Goal: Task Accomplishment & Management: Use online tool/utility

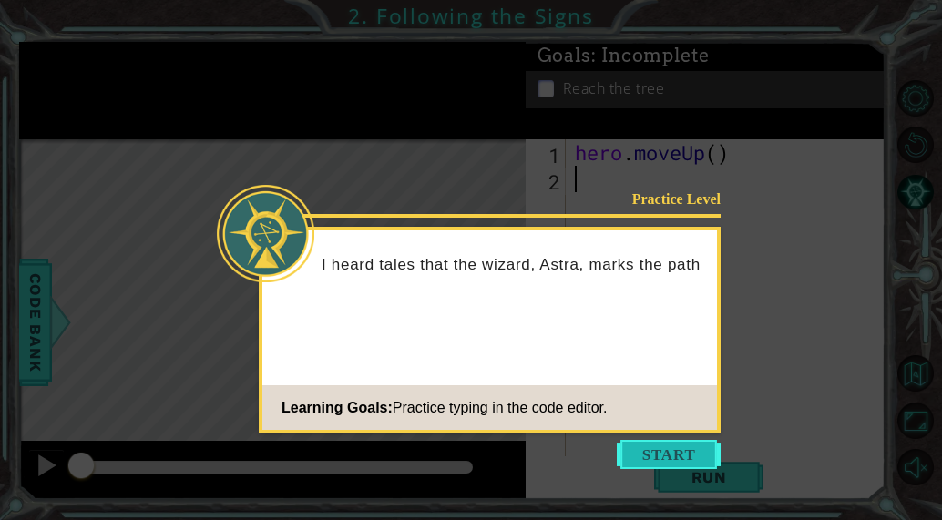
click at [675, 446] on button "Start" at bounding box center [669, 454] width 104 height 29
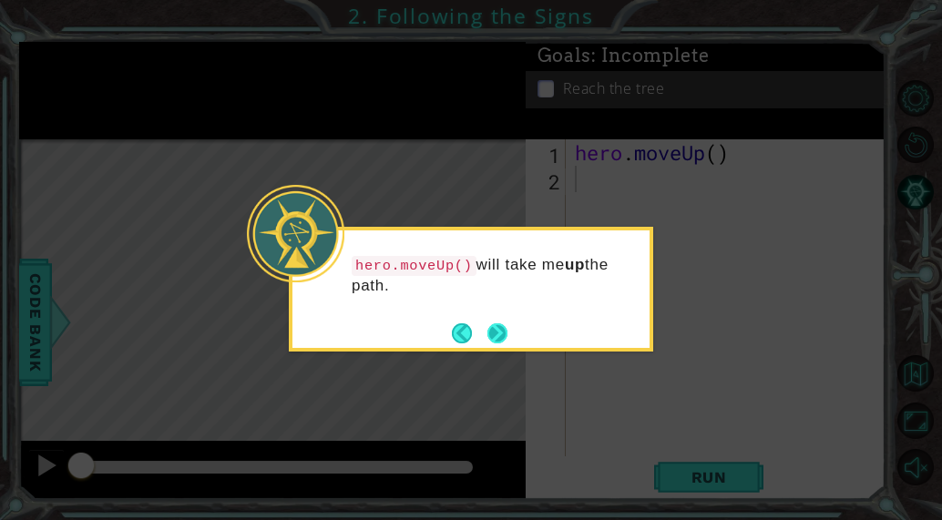
click at [500, 324] on button "Next" at bounding box center [498, 334] width 20 height 20
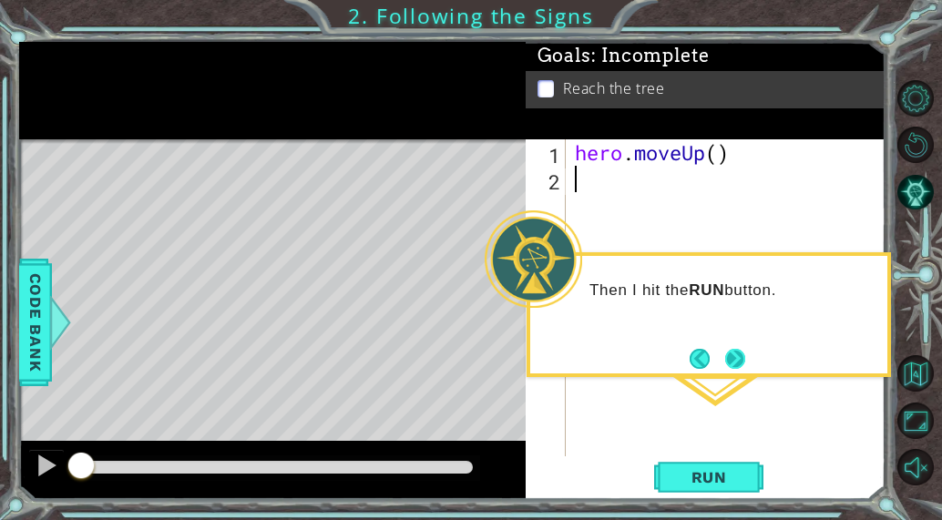
click at [743, 352] on button "Next" at bounding box center [735, 359] width 20 height 20
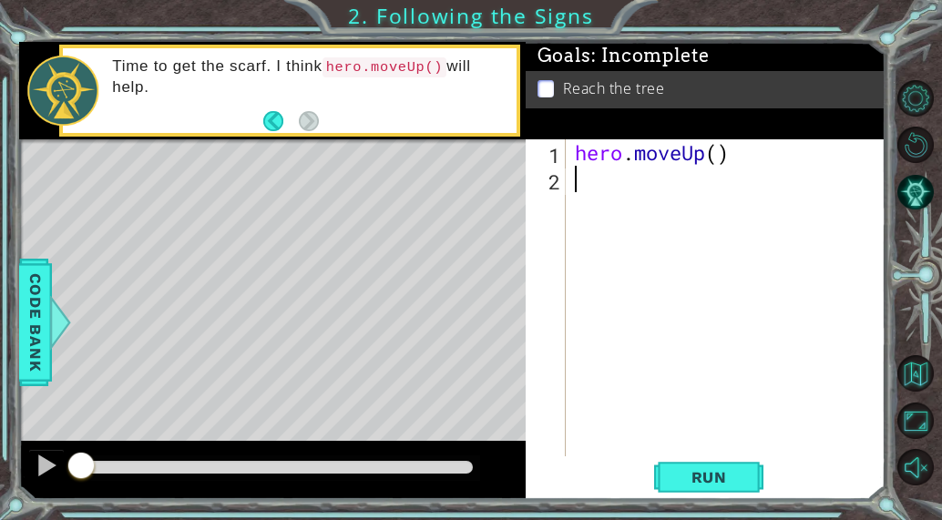
type textarea "h"
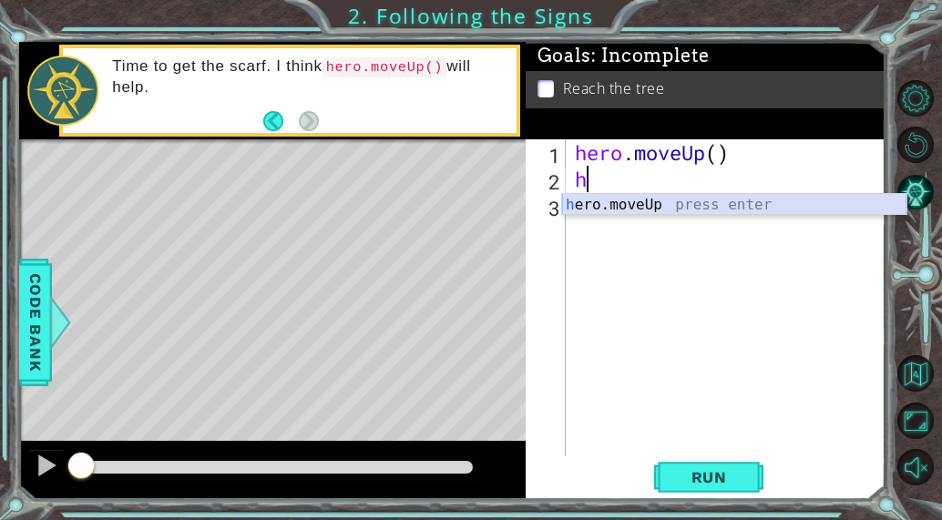
click at [627, 208] on div "h ero.moveUp press enter" at bounding box center [734, 227] width 344 height 66
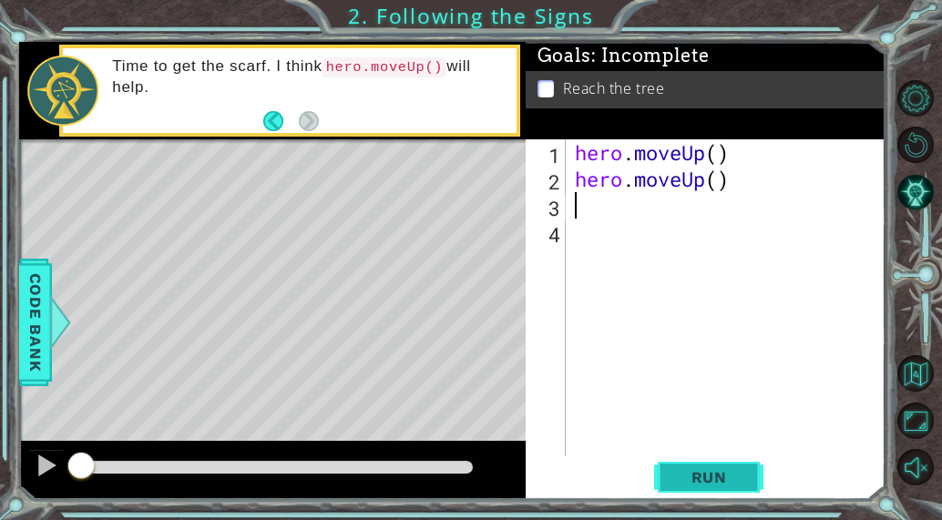
click at [717, 492] on button "Run" at bounding box center [708, 477] width 109 height 36
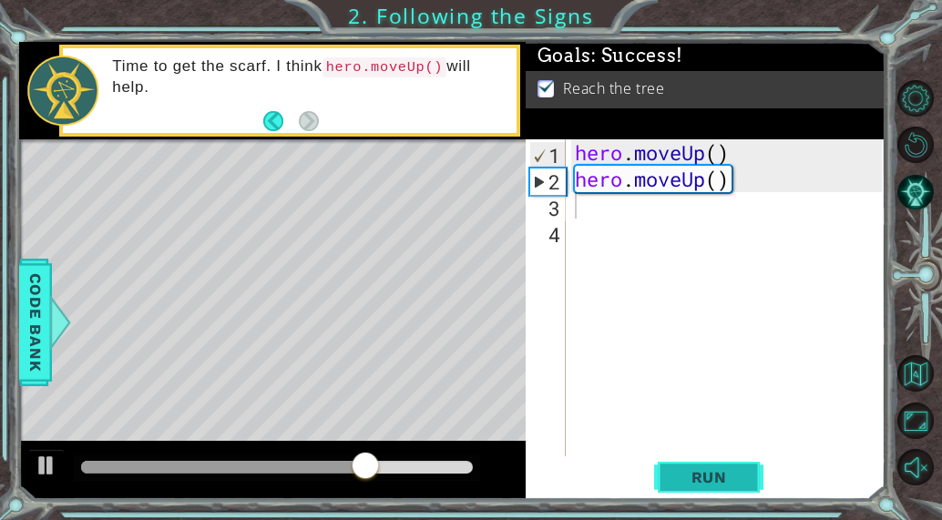
click at [729, 476] on span "Run" at bounding box center [710, 477] width 72 height 18
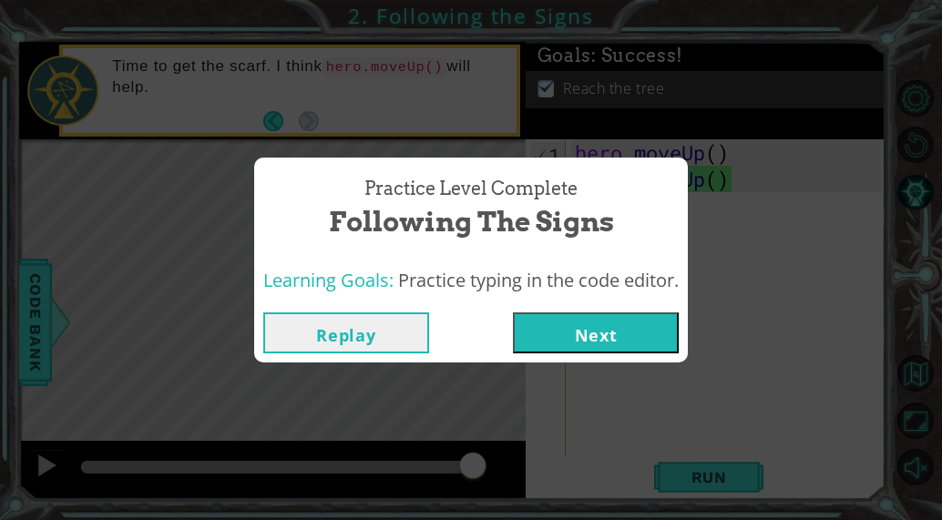
click at [580, 327] on button "Next" at bounding box center [596, 333] width 166 height 41
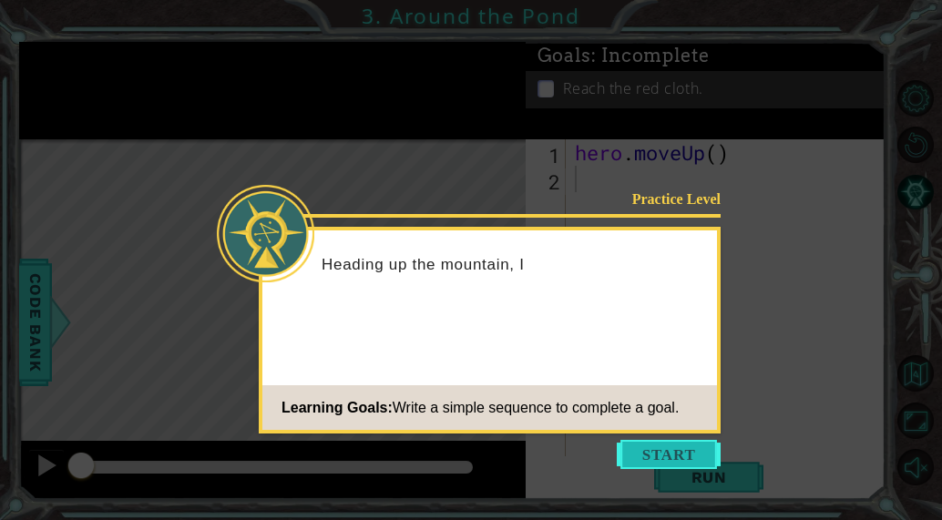
click at [685, 454] on button "Start" at bounding box center [669, 454] width 104 height 29
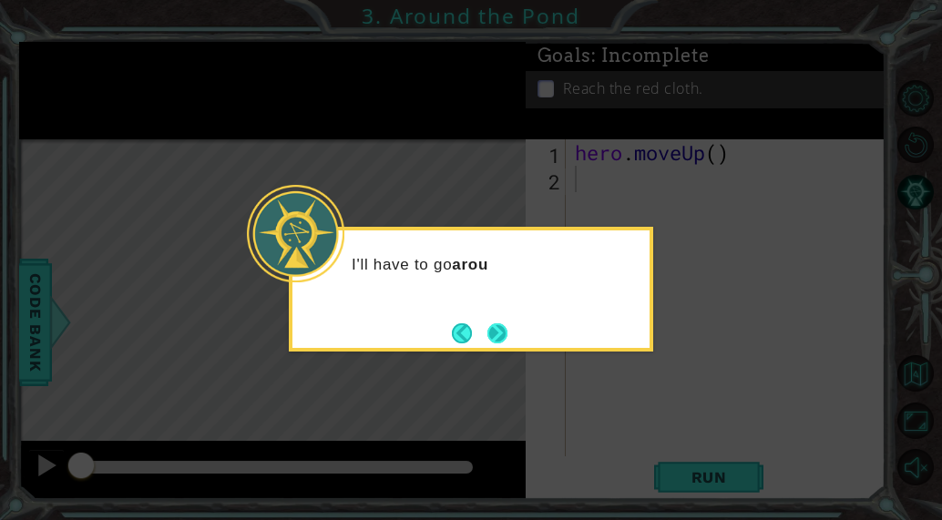
click at [505, 343] on button "Next" at bounding box center [498, 334] width 20 height 20
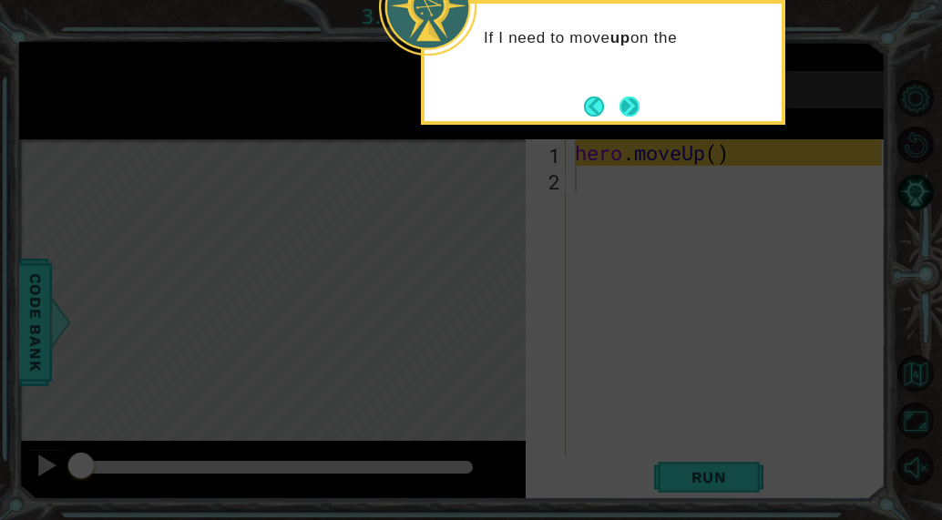
click at [623, 111] on button "Next" at bounding box center [630, 107] width 20 height 20
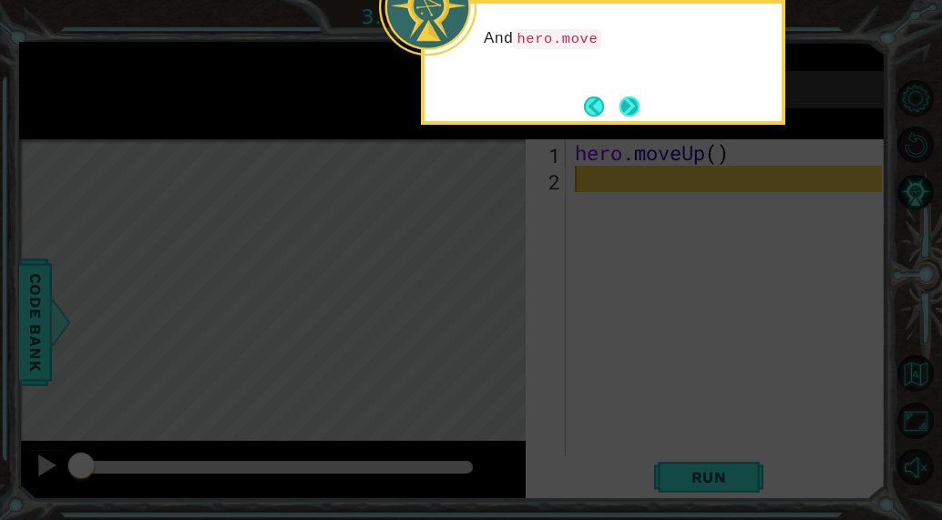
click at [632, 96] on button "Next" at bounding box center [630, 106] width 21 height 21
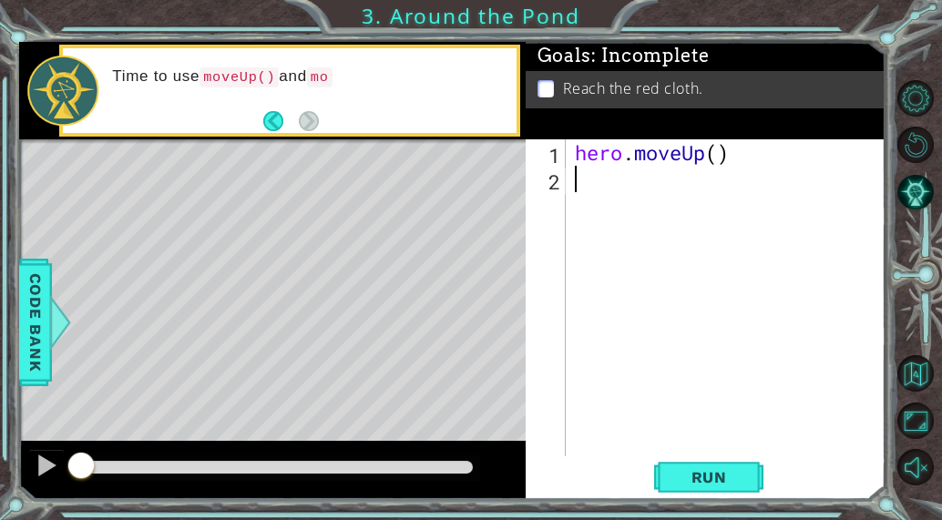
type textarea "h"
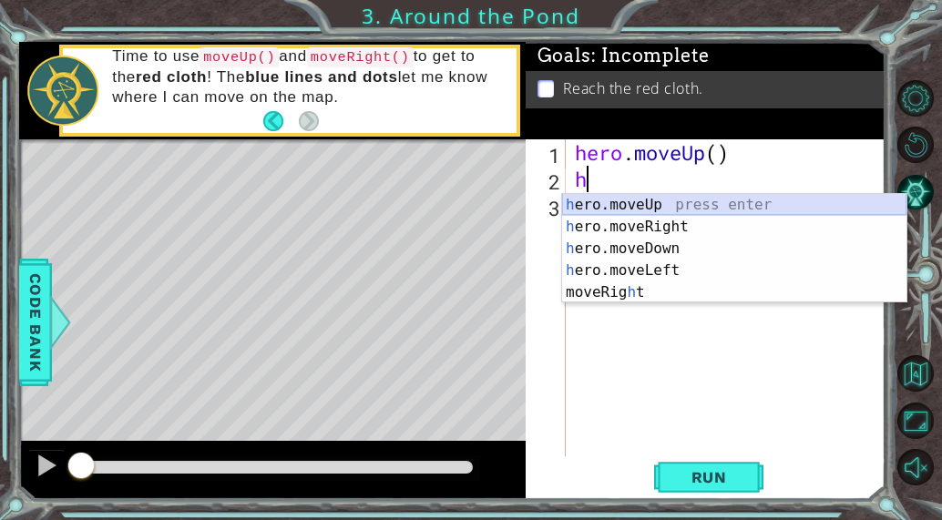
click at [656, 209] on div "h ero.moveUp press enter h ero.moveRight press enter h ero.moveDown press enter…" at bounding box center [734, 270] width 344 height 153
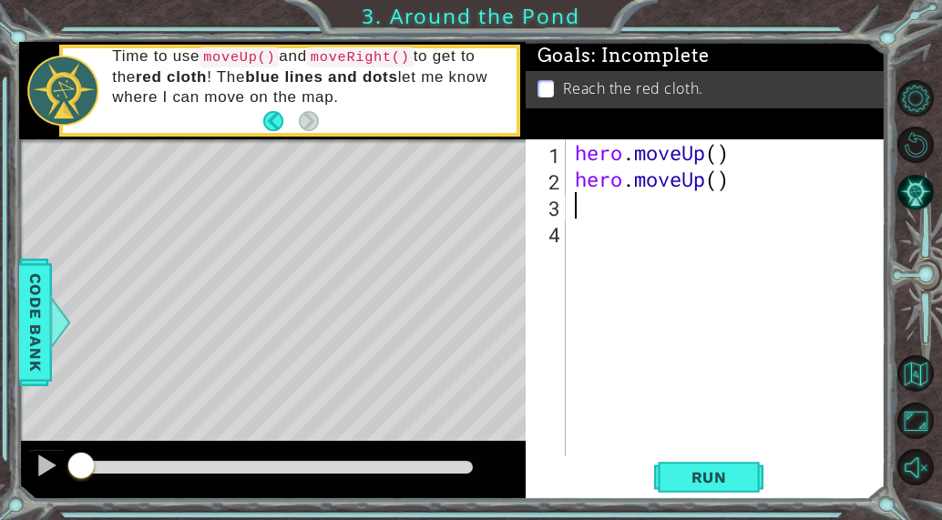
type textarea "h"
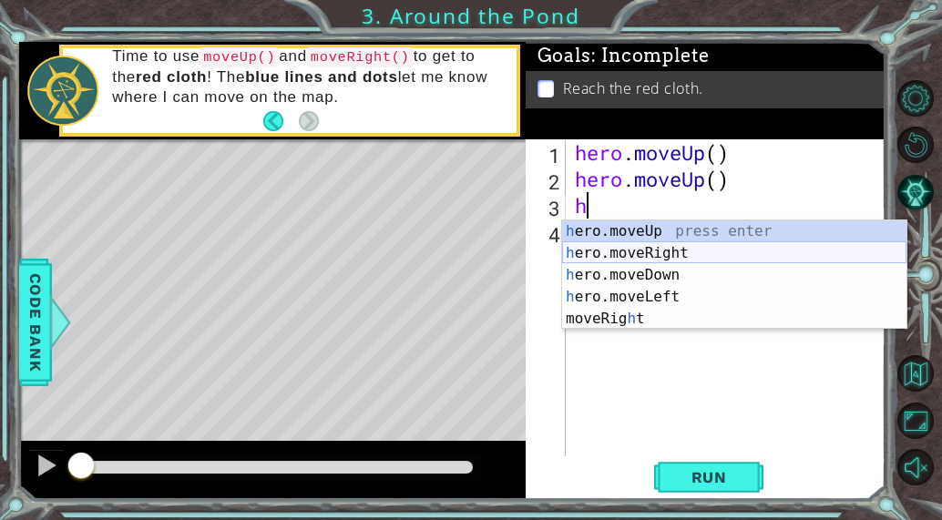
click at [659, 251] on div "h ero.moveUp press enter h ero.moveRight press enter h ero.moveDown press enter…" at bounding box center [734, 297] width 344 height 153
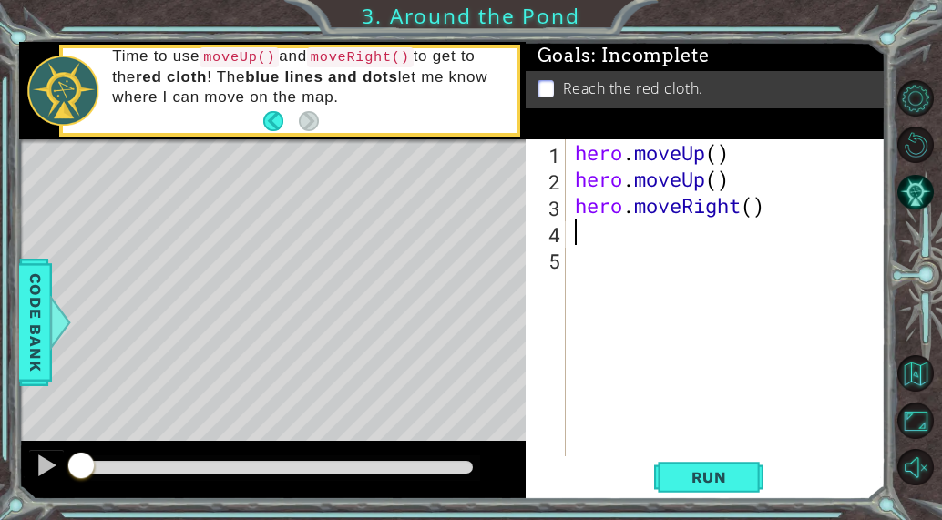
type textarea "h"
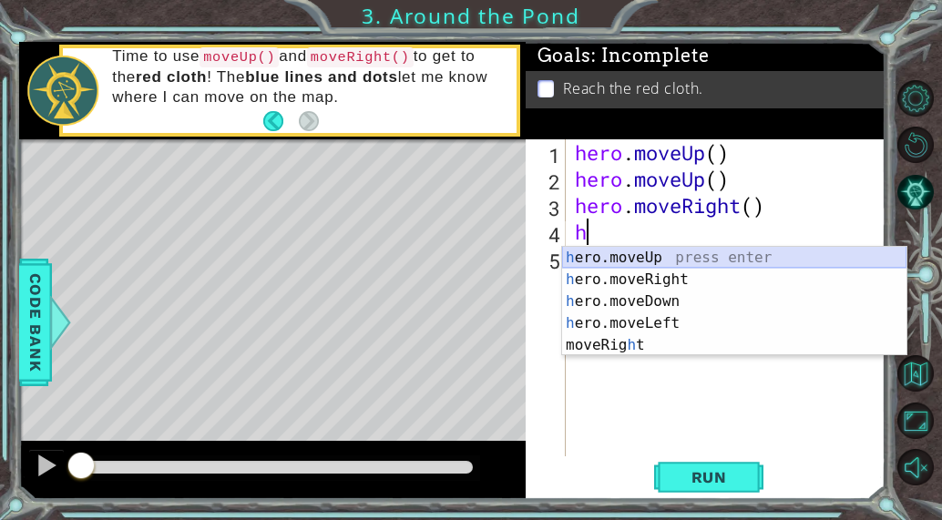
click at [655, 255] on div "h ero.moveUp press enter h ero.moveRight press enter h ero.moveDown press enter…" at bounding box center [734, 323] width 344 height 153
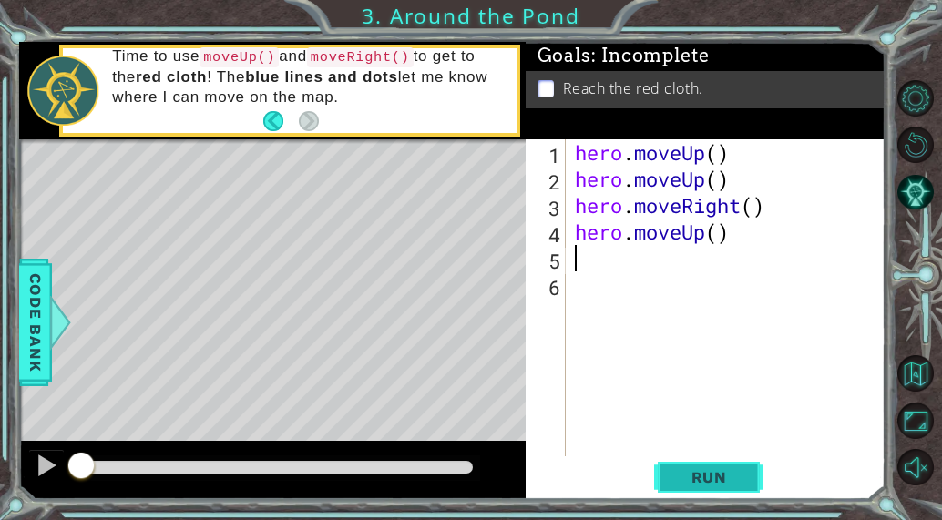
click at [716, 465] on button "Run" at bounding box center [708, 477] width 109 height 36
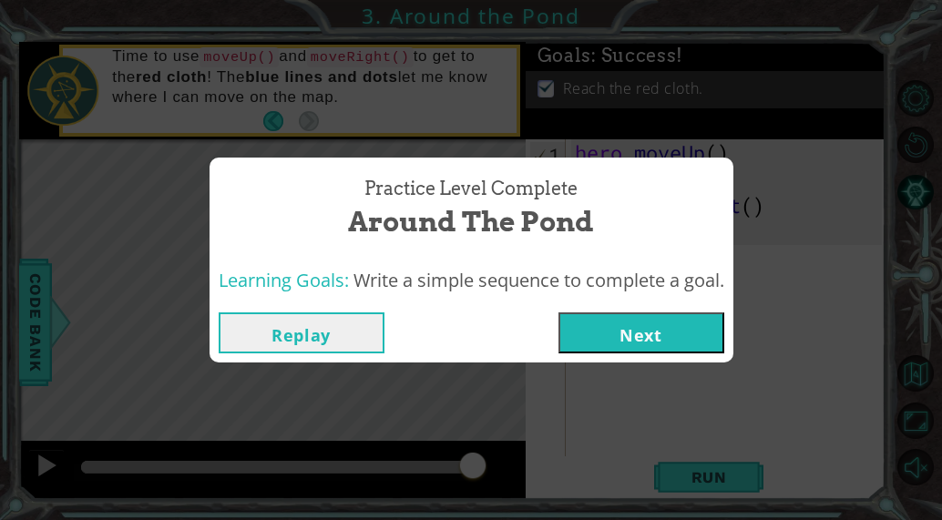
click at [689, 324] on button "Next" at bounding box center [642, 333] width 166 height 41
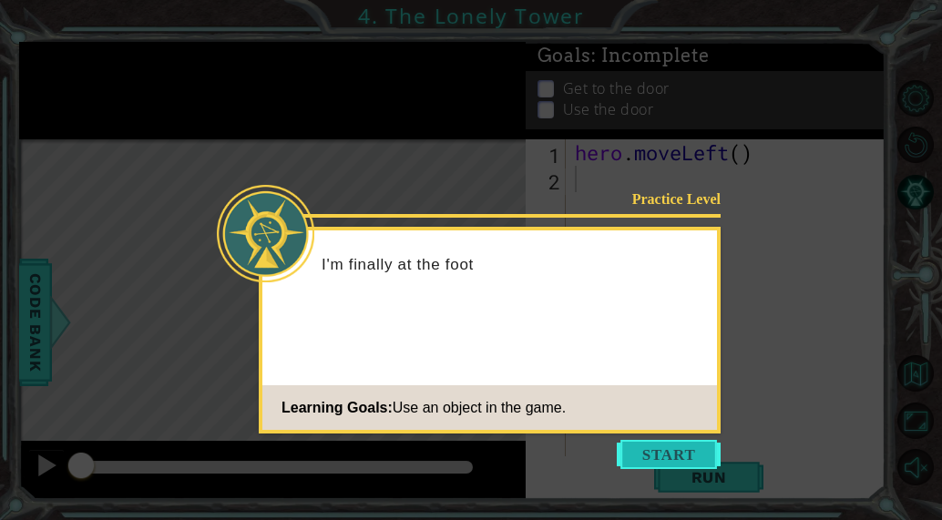
click at [695, 448] on button "Start" at bounding box center [669, 454] width 104 height 29
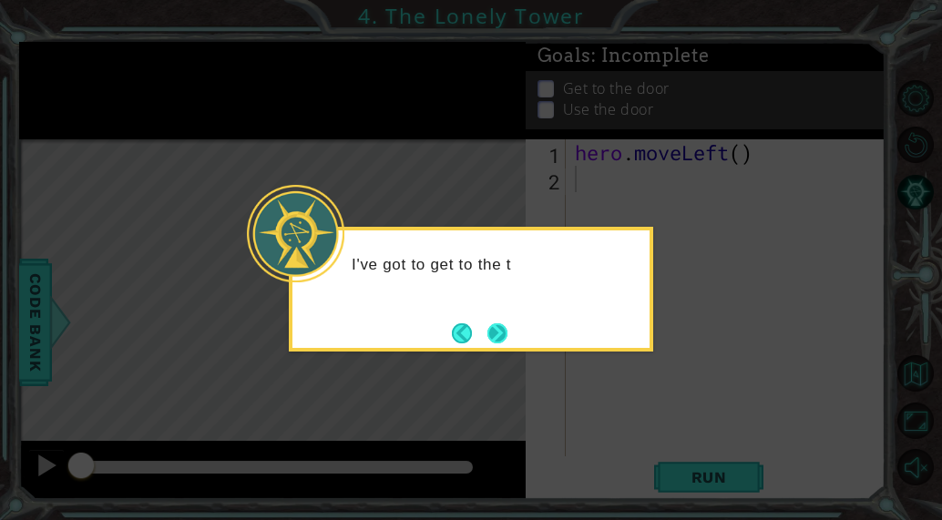
click at [504, 343] on button "Next" at bounding box center [498, 334] width 20 height 20
click at [508, 338] on button "Next" at bounding box center [498, 334] width 20 height 20
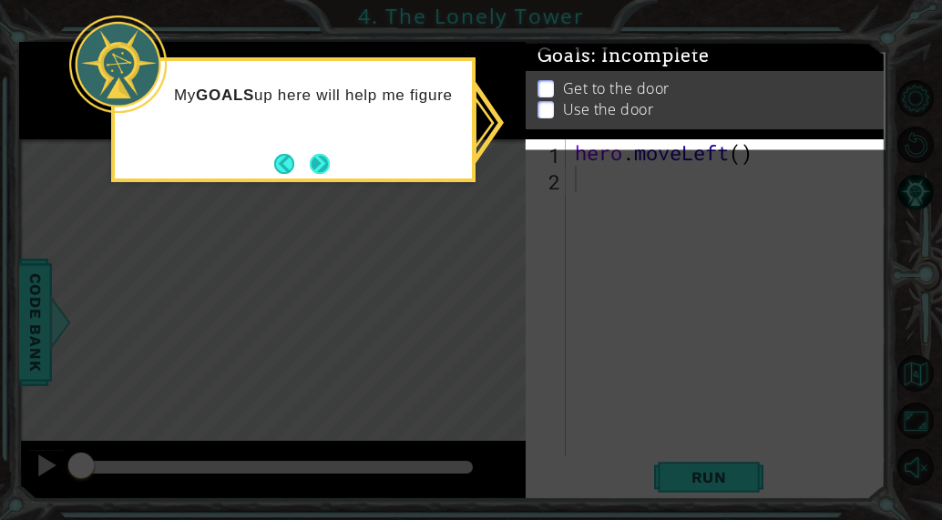
click at [324, 154] on button "Next" at bounding box center [320, 164] width 20 height 20
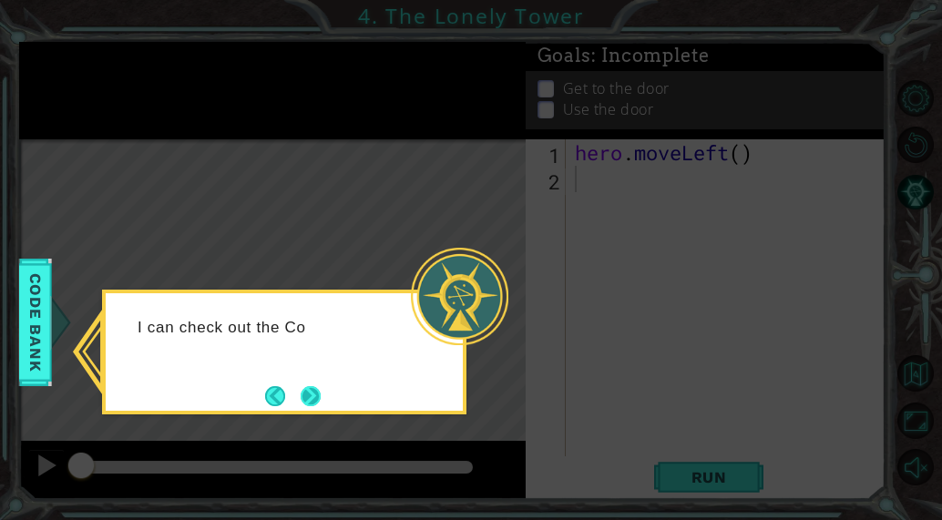
click at [304, 397] on button "Next" at bounding box center [311, 396] width 20 height 20
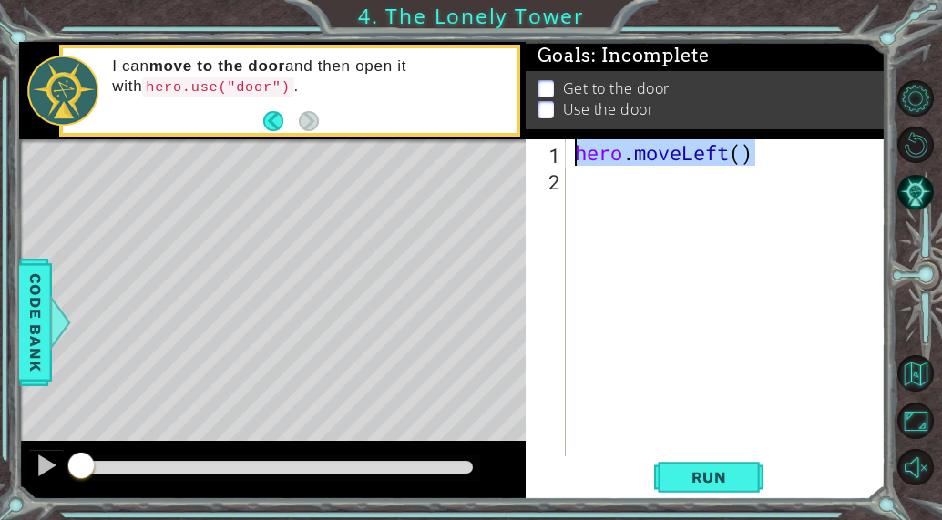
drag, startPoint x: 756, startPoint y: 149, endPoint x: 492, endPoint y: 162, distance: 263.7
click at [492, 162] on div "1 ההההההההההההההההההההההההההההההההההההההההההההההההההההההההההההההההההההההההההההה…" at bounding box center [452, 271] width 867 height 458
type textarea "hero.moveLeft()"
type textarea "m"
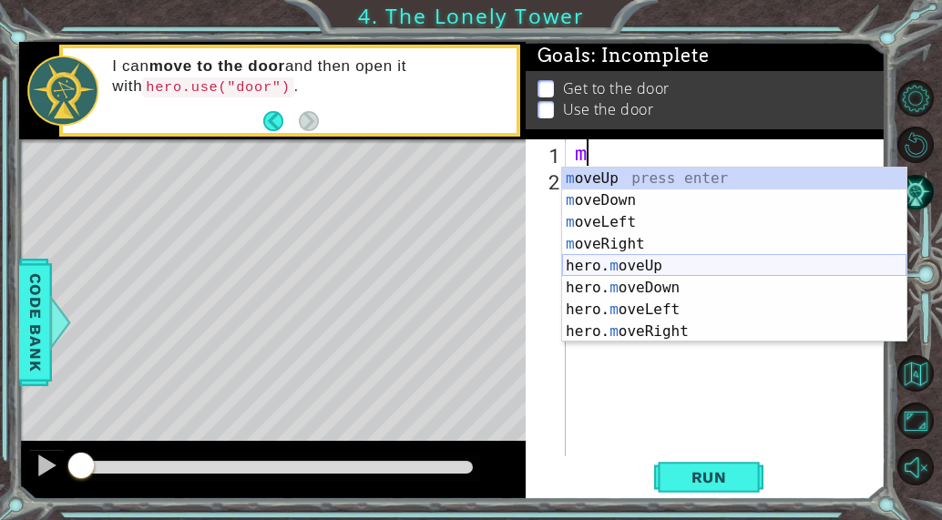
click at [660, 276] on div "m oveUp press enter m oveDown press enter m oveLeft press enter m oveRight pres…" at bounding box center [734, 277] width 344 height 219
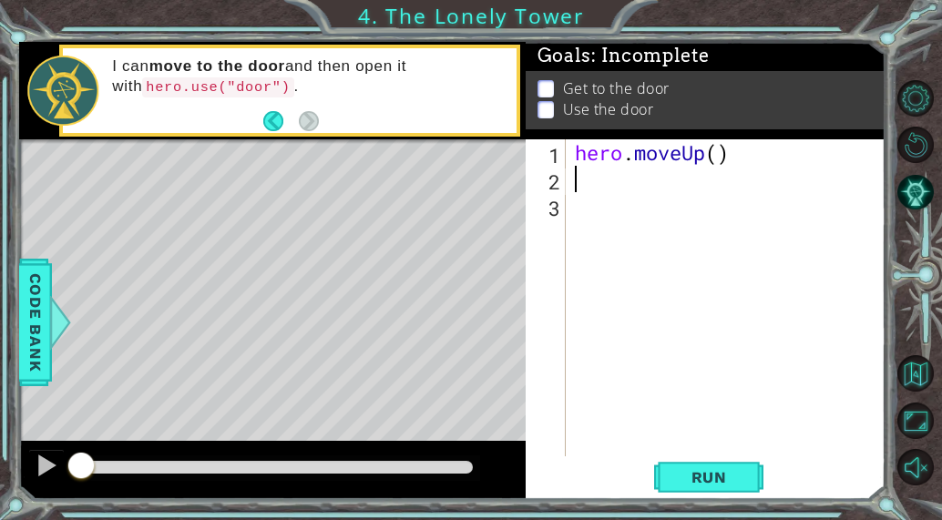
click at [731, 168] on div "hero . moveUp ( )" at bounding box center [731, 324] width 320 height 370
type textarea "h"
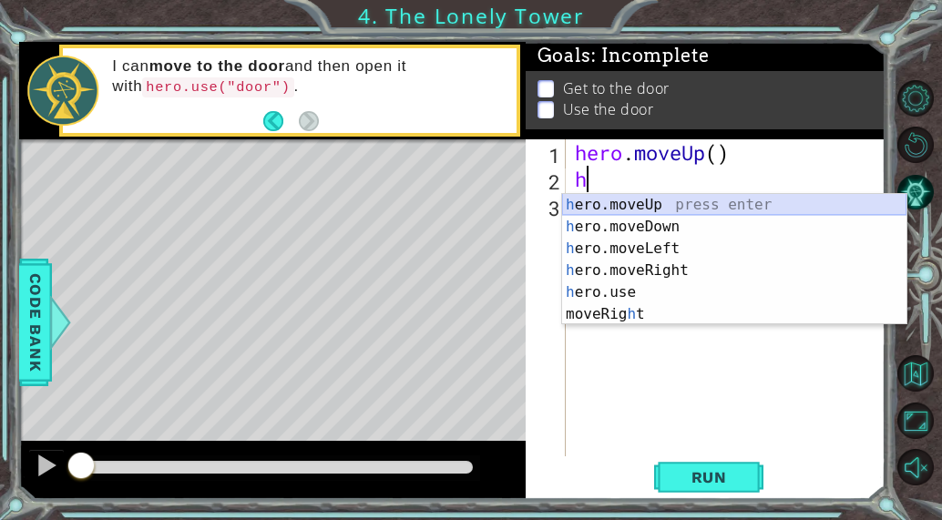
click at [691, 201] on div "h ero.moveUp press enter h ero.moveDown press enter h ero.moveLeft press enter …" at bounding box center [734, 281] width 344 height 175
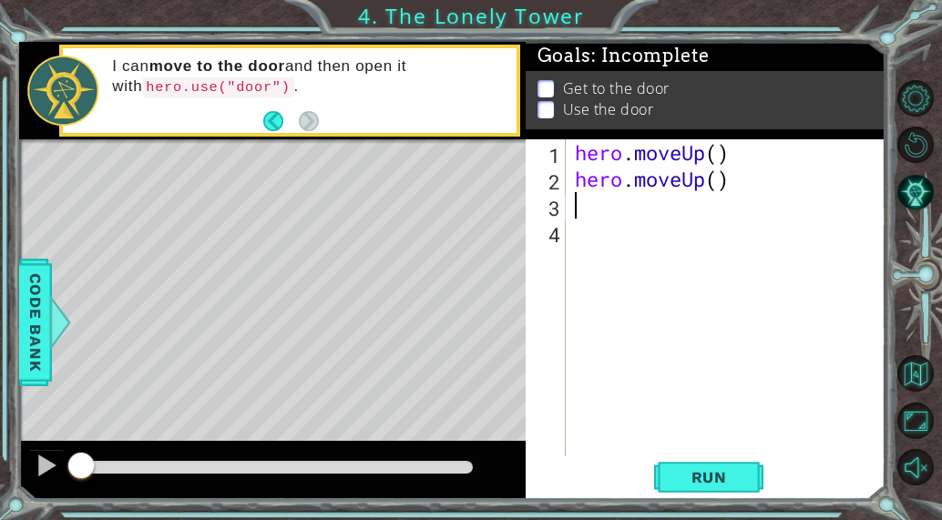
type textarea "h"
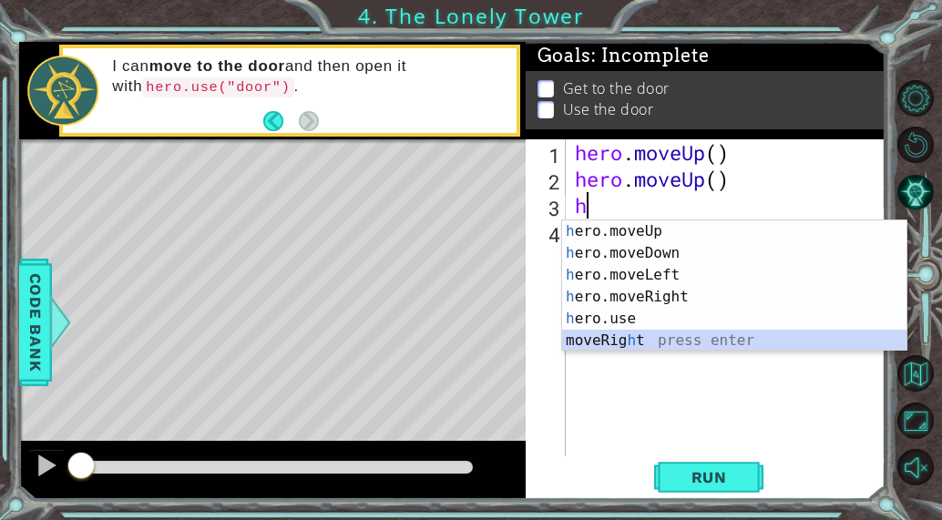
click at [633, 334] on div "h ero.moveUp press enter h ero.moveDown press enter h ero.moveLeft press enter …" at bounding box center [734, 308] width 344 height 175
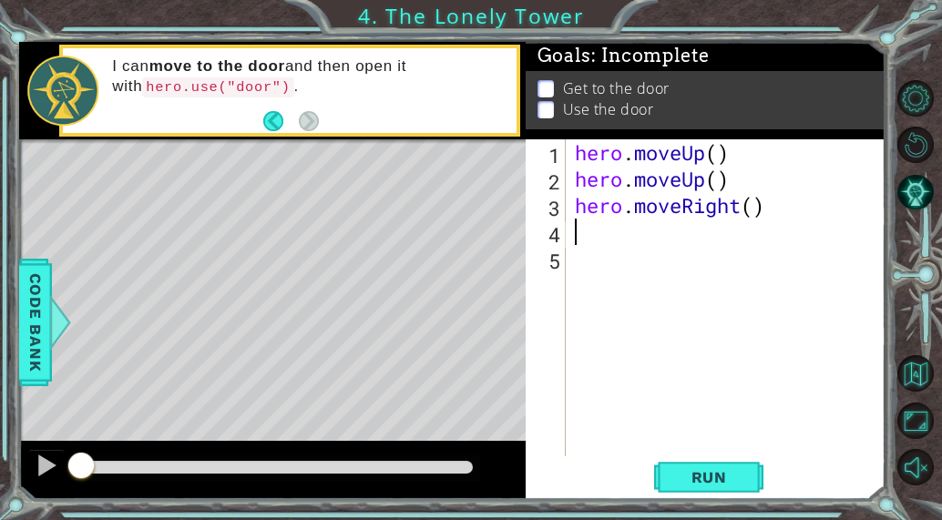
type textarea "h"
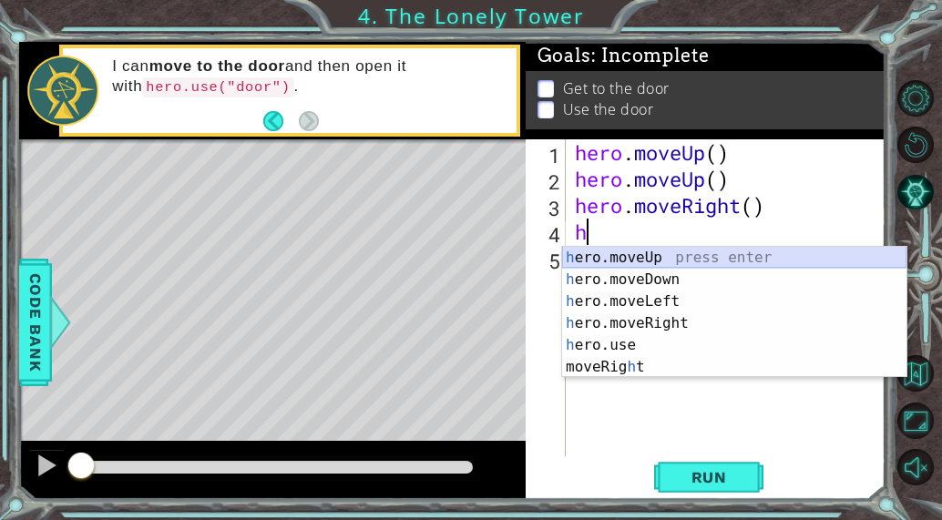
click at [629, 258] on div "h ero.moveUp press enter h ero.moveDown press enter h ero.moveLeft press enter …" at bounding box center [734, 334] width 344 height 175
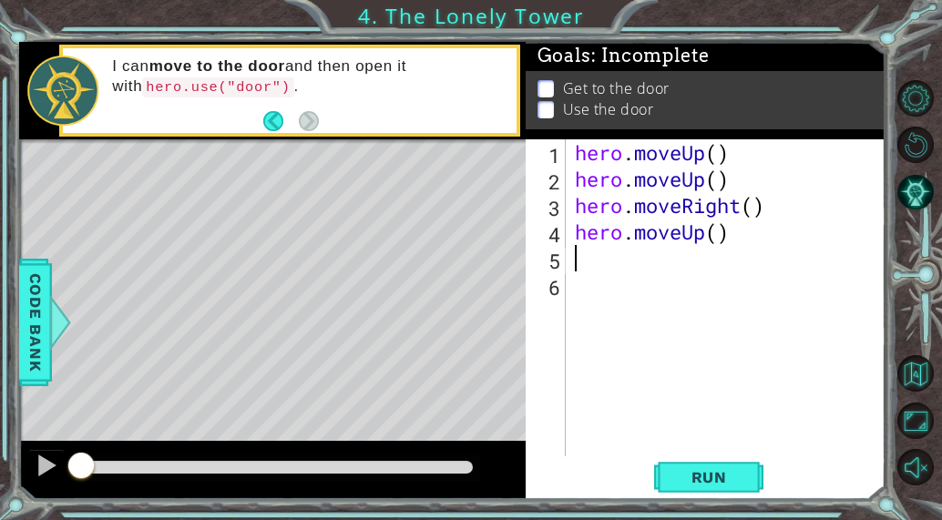
type textarea "h"
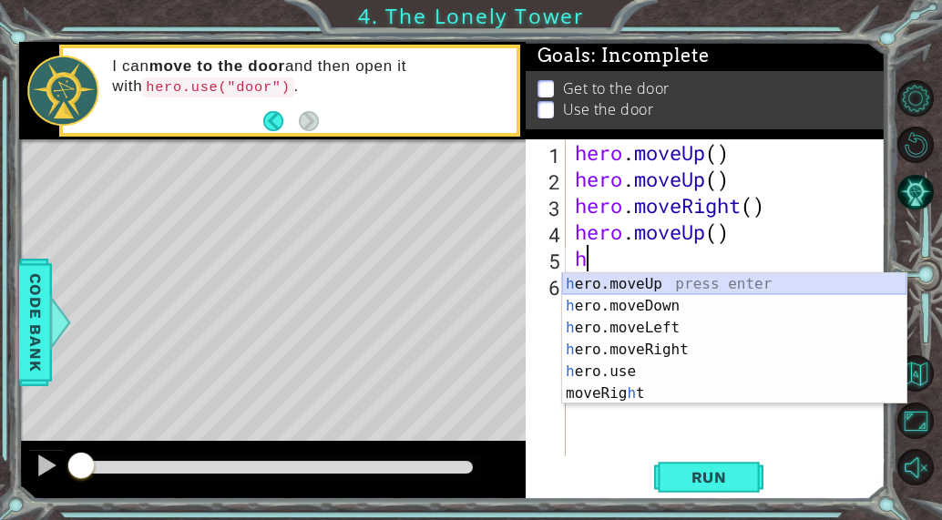
click at [668, 282] on div "h ero.moveUp press enter h ero.moveDown press enter h ero.moveLeft press enter …" at bounding box center [734, 360] width 344 height 175
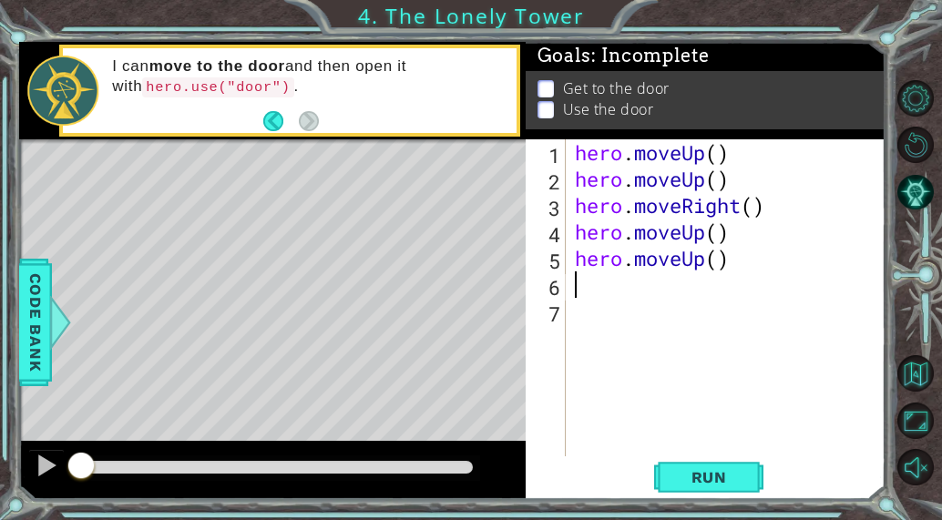
type textarea "h"
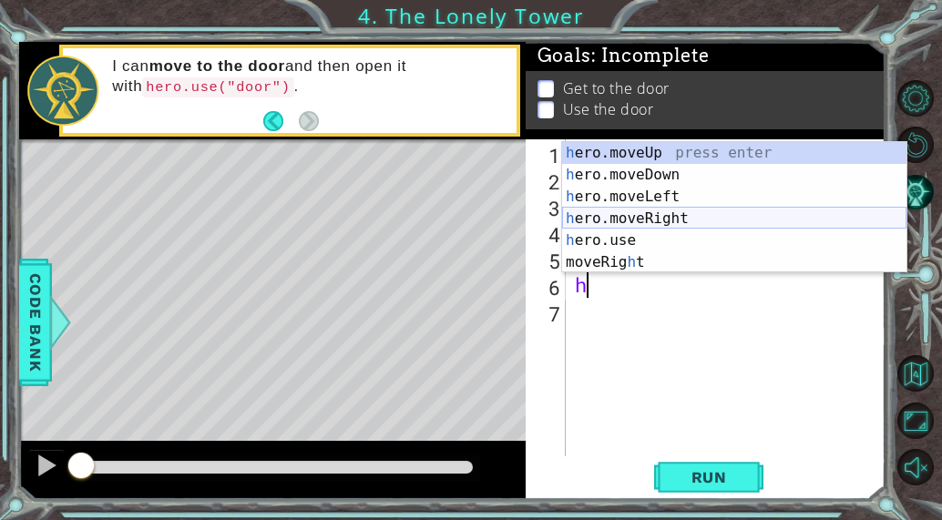
click at [655, 221] on div "h ero.moveUp press enter h ero.moveDown press enter h ero.moveLeft press enter …" at bounding box center [734, 229] width 344 height 175
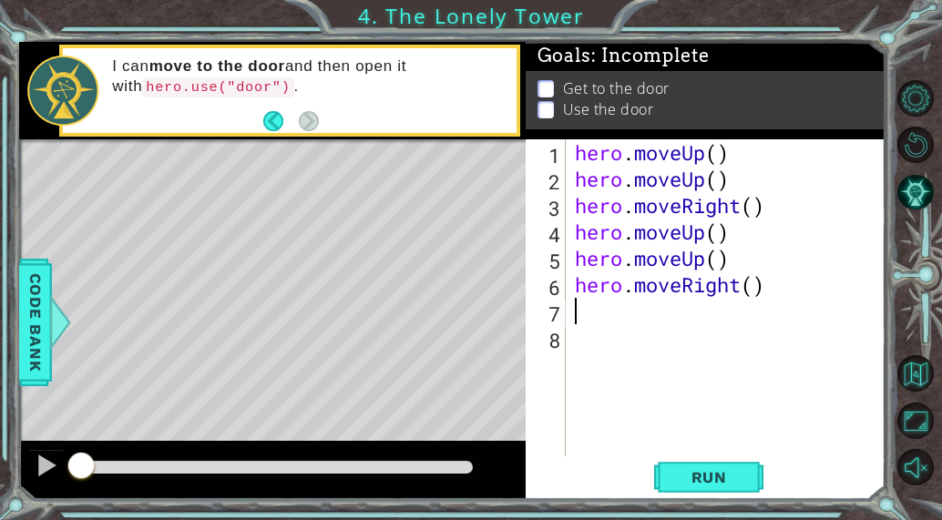
type textarea "h"
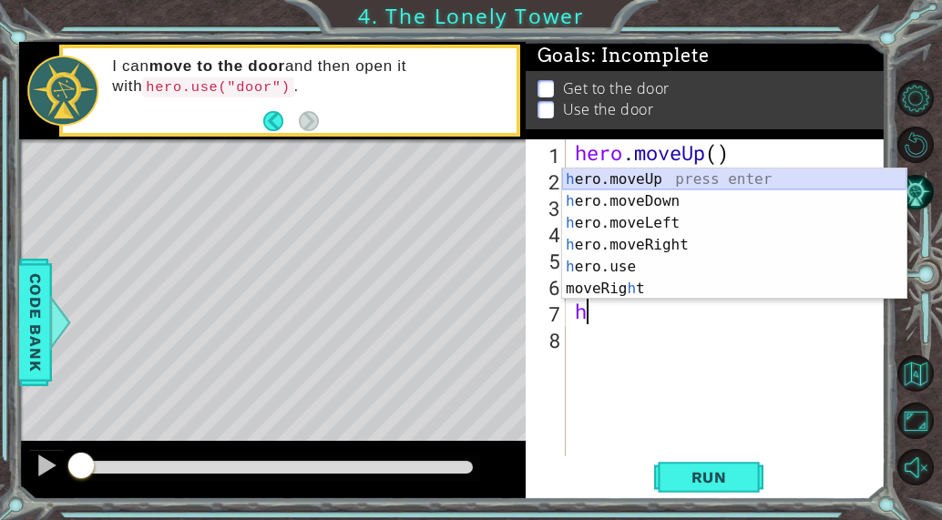
click at [672, 180] on div "h ero.moveUp press enter h ero.moveDown press enter h ero.moveLeft press enter …" at bounding box center [734, 256] width 344 height 175
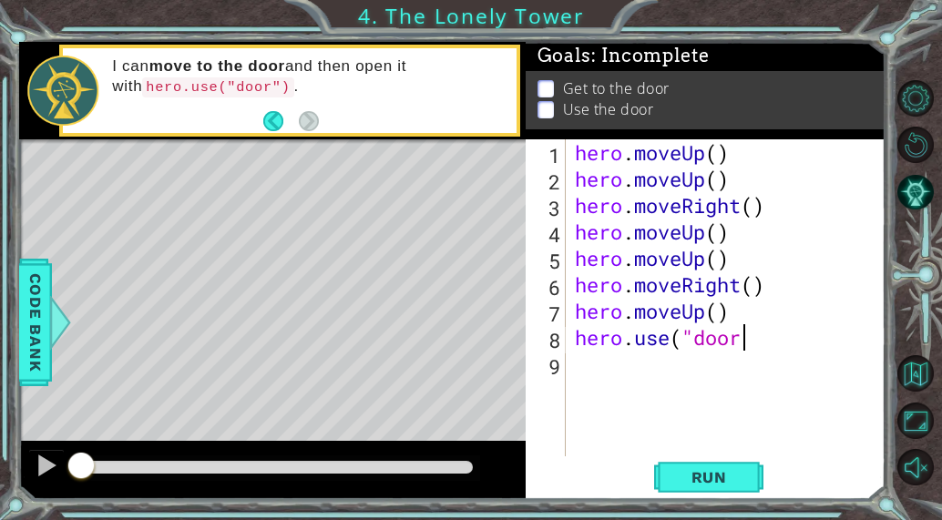
scroll to position [0, 7]
click at [737, 489] on button "Run" at bounding box center [708, 477] width 109 height 36
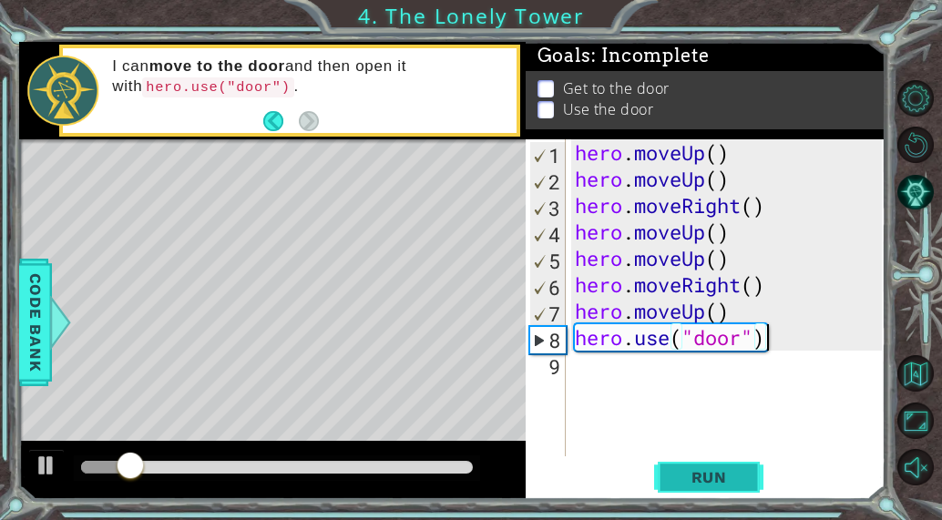
click at [711, 472] on span "Run" at bounding box center [710, 477] width 72 height 18
click at [711, 474] on span "Run" at bounding box center [710, 477] width 72 height 18
click at [576, 155] on div "hero . moveUp ( ) hero . moveUp ( ) hero . moveRight ( ) hero . moveUp ( ) hero…" at bounding box center [731, 324] width 320 height 370
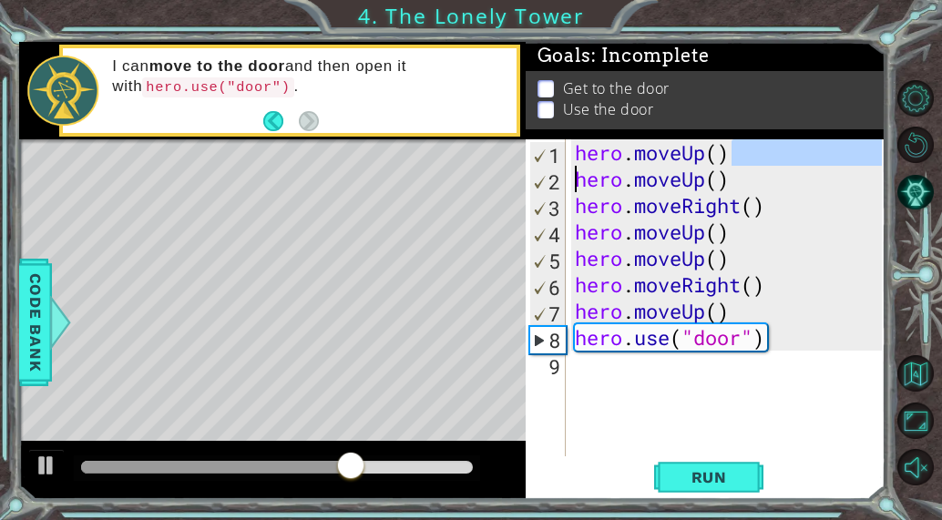
drag, startPoint x: 735, startPoint y: 153, endPoint x: 508, endPoint y: 173, distance: 228.7
click at [508, 173] on div "1 ההההההההההההההההההההההההההההההההההההההההההההההההההההההההההההההההההההההההההההה…" at bounding box center [452, 271] width 867 height 458
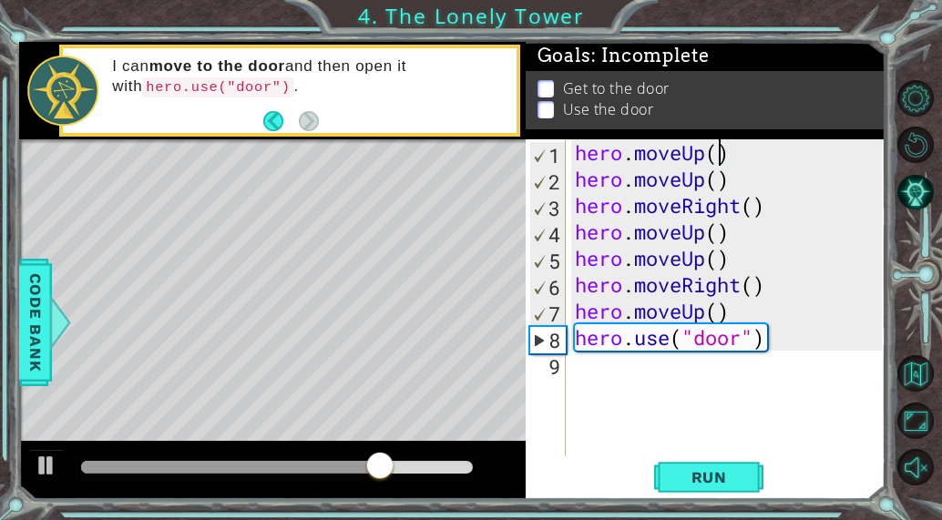
click at [715, 149] on div "hero . moveUp ( ) hero . moveUp ( ) hero . moveRight ( ) hero . moveUp ( ) hero…" at bounding box center [731, 324] width 320 height 370
click at [701, 158] on div "hero . moveUp ( ) hero . moveUp ( ) hero . moveRight ( ) hero . moveUp ( ) hero…" at bounding box center [731, 324] width 320 height 370
click at [705, 158] on div "hero . moveUp ( ) hero . moveUp ( ) hero . moveRight ( ) hero . moveUp ( ) hero…" at bounding box center [731, 324] width 320 height 370
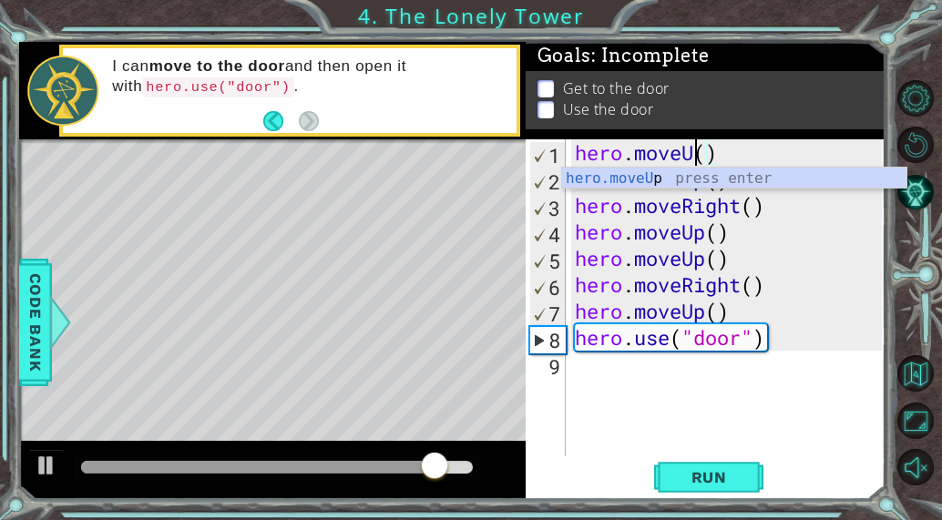
scroll to position [0, 5]
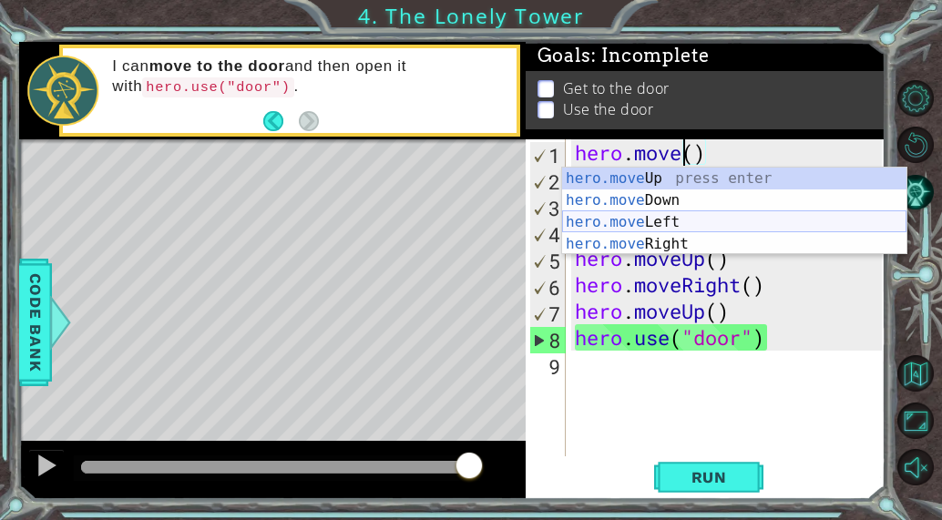
click at [672, 217] on div "hero.move Up press enter hero.move Down press enter hero.move Left press enter …" at bounding box center [734, 233] width 344 height 131
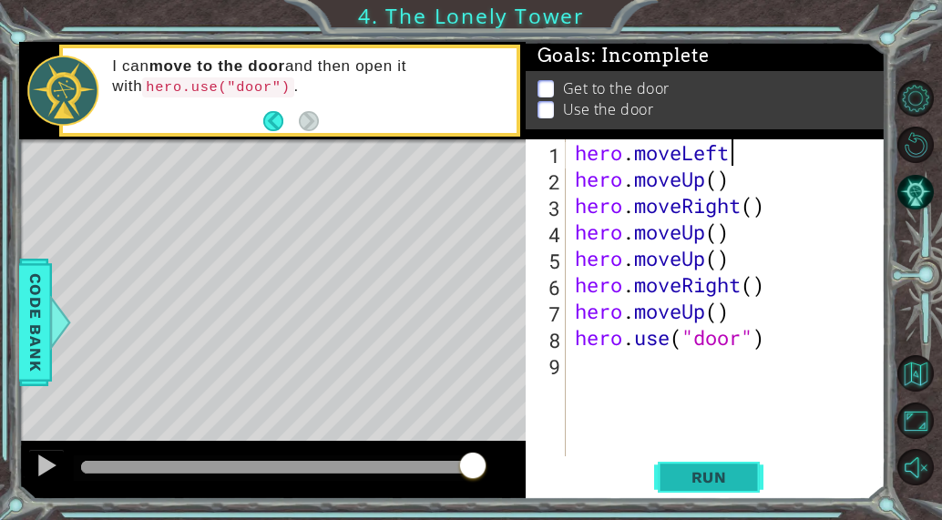
click at [715, 477] on span "Run" at bounding box center [710, 477] width 72 height 18
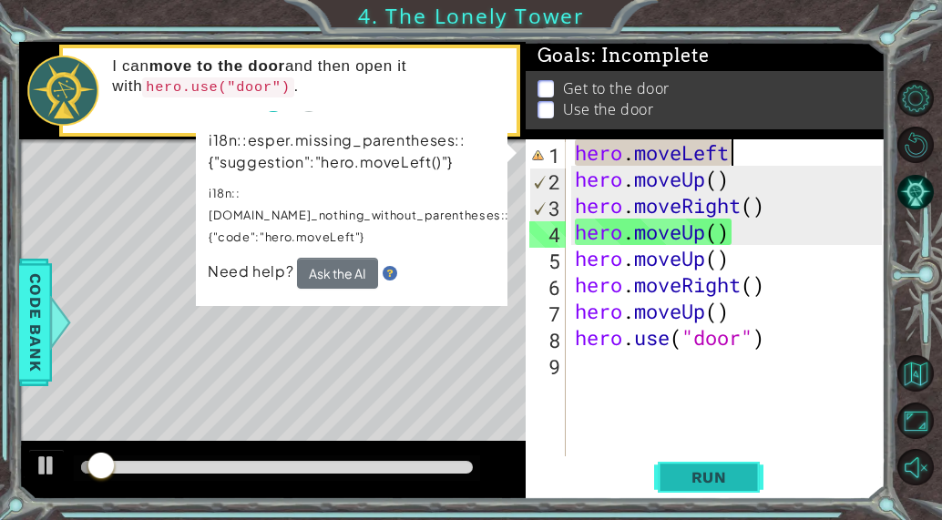
click at [715, 477] on span "Run" at bounding box center [710, 477] width 72 height 18
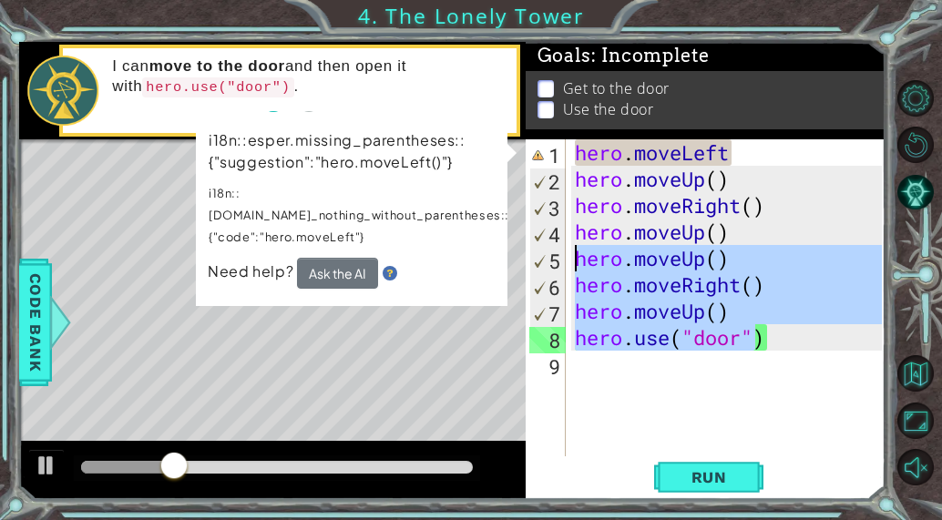
drag, startPoint x: 757, startPoint y: 336, endPoint x: 467, endPoint y: 255, distance: 301.8
click at [467, 255] on div "1 ההההההההההההההההההההההההההההההההההההההההההההההההההההההההההההההההההההההההההההה…" at bounding box center [452, 271] width 867 height 458
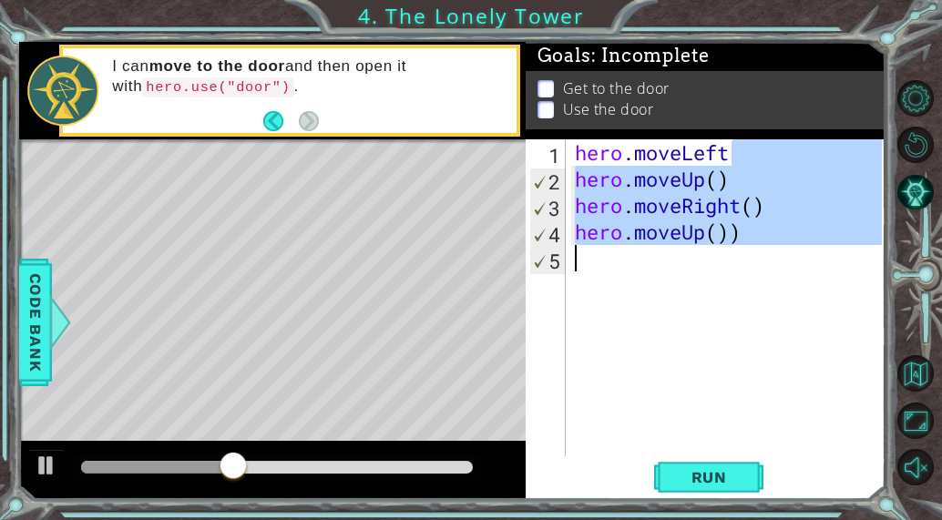
drag, startPoint x: 749, startPoint y: 154, endPoint x: 600, endPoint y: 356, distance: 251.5
click at [600, 356] on div "hero . moveLeft hero . moveUp ( ) hero . moveRight ( ) hero . moveUp ( ))" at bounding box center [731, 324] width 320 height 370
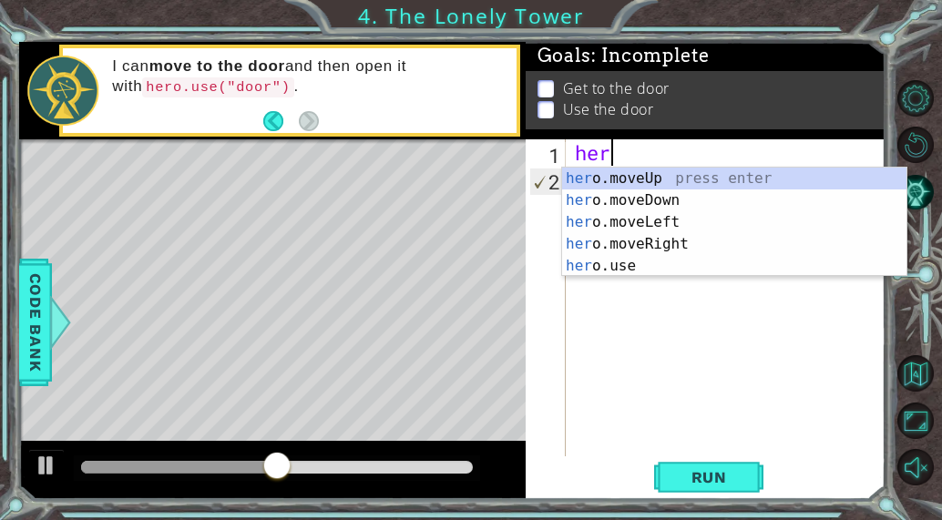
type textarea "h"
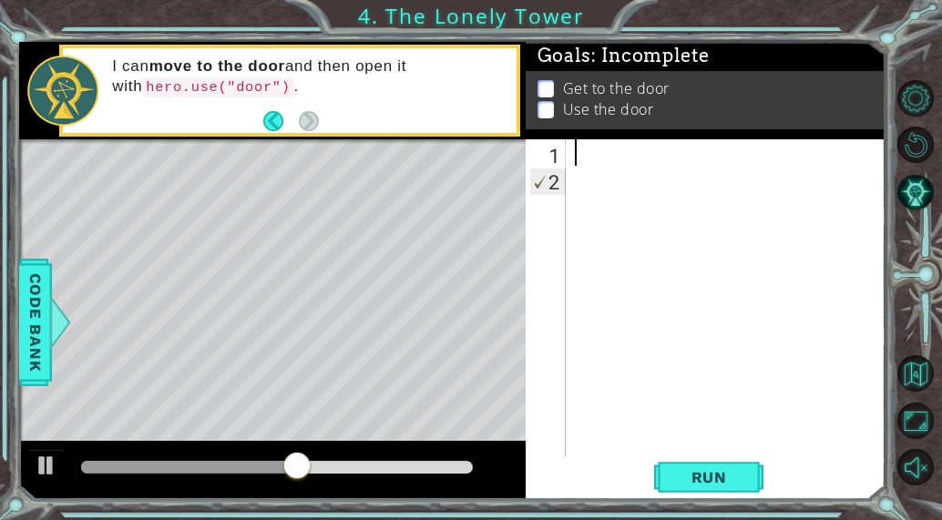
type textarea "h"
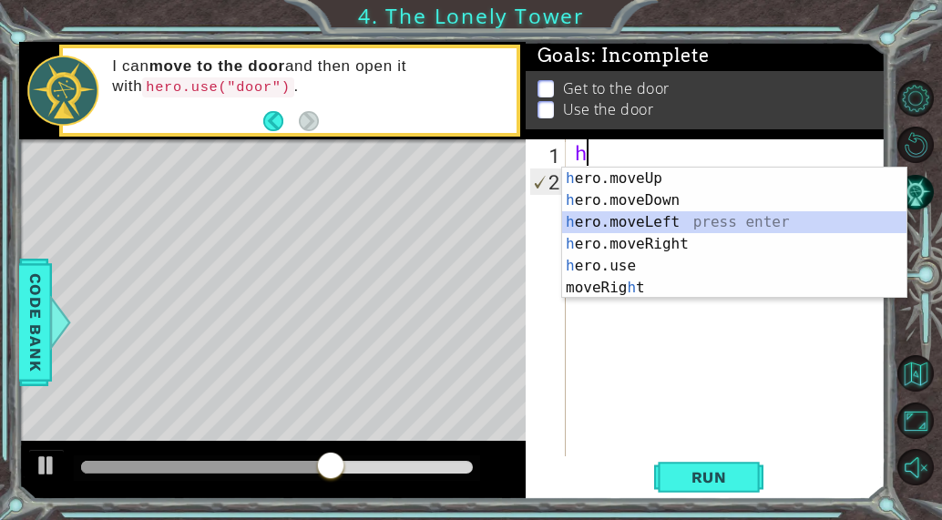
click at [670, 214] on div "h ero.moveUp press enter h ero.moveDown press enter h ero.moveLeft press enter …" at bounding box center [734, 255] width 344 height 175
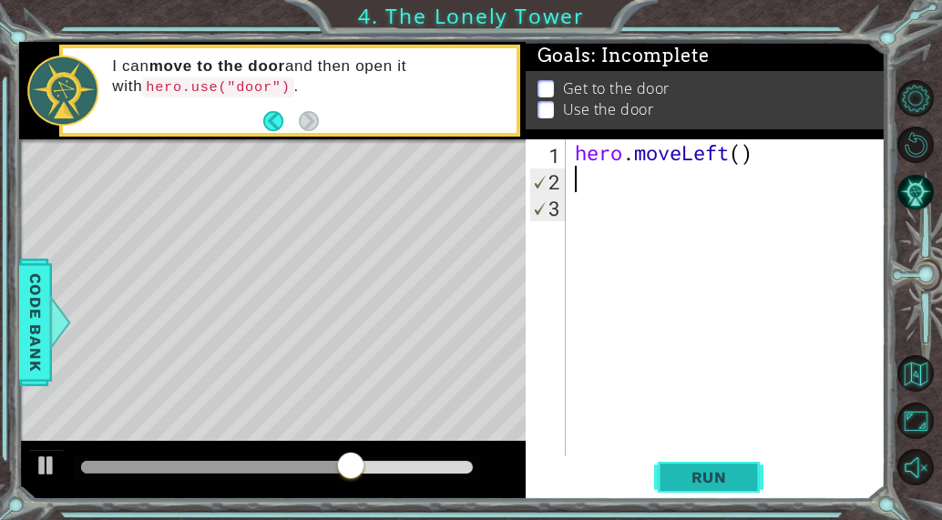
click at [722, 483] on span "Run" at bounding box center [710, 477] width 72 height 18
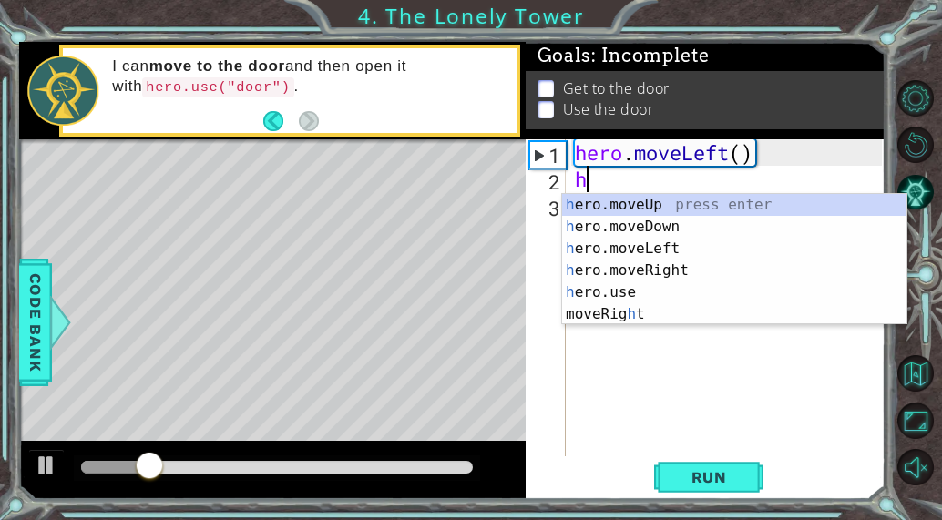
type textarea "he"
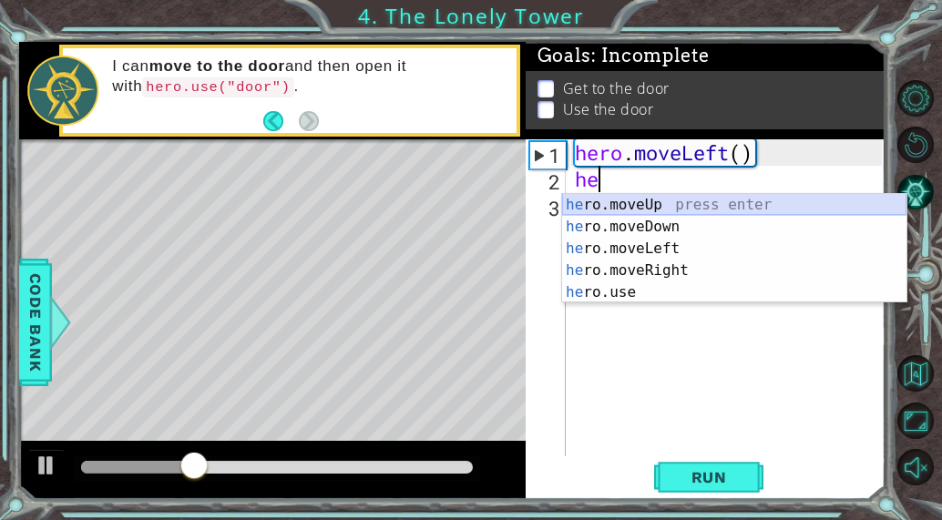
click at [654, 200] on div "he ro.moveUp press enter he ro.moveDown press enter he ro.moveLeft press enter …" at bounding box center [734, 270] width 344 height 153
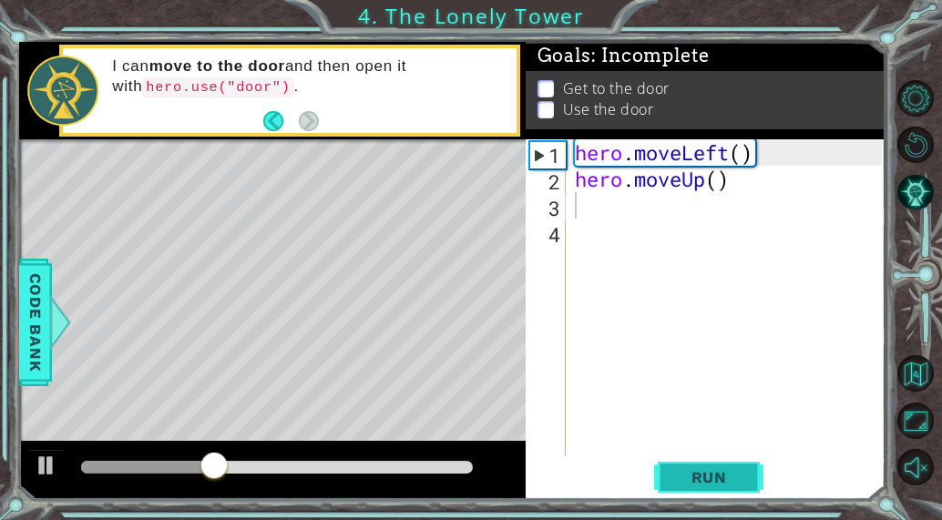
click at [714, 488] on button "Run" at bounding box center [708, 477] width 109 height 36
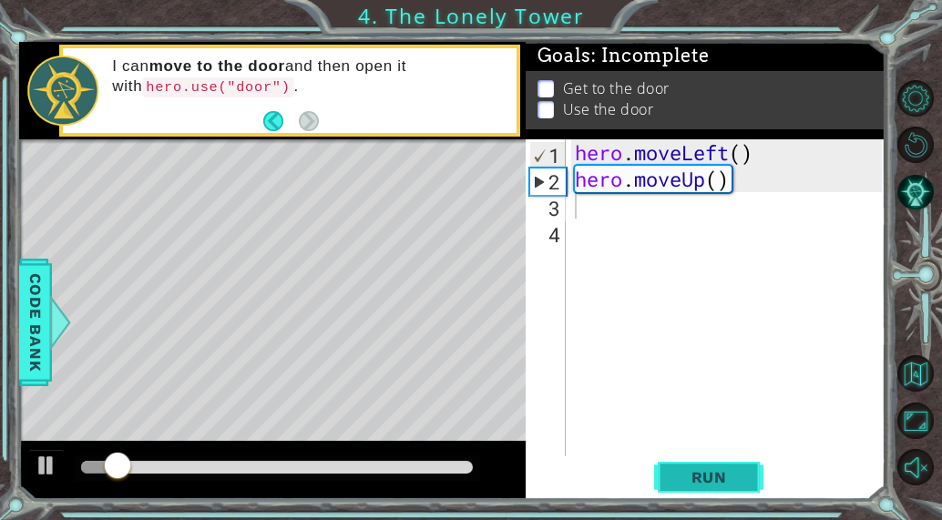
click at [714, 488] on button "Run" at bounding box center [708, 477] width 109 height 36
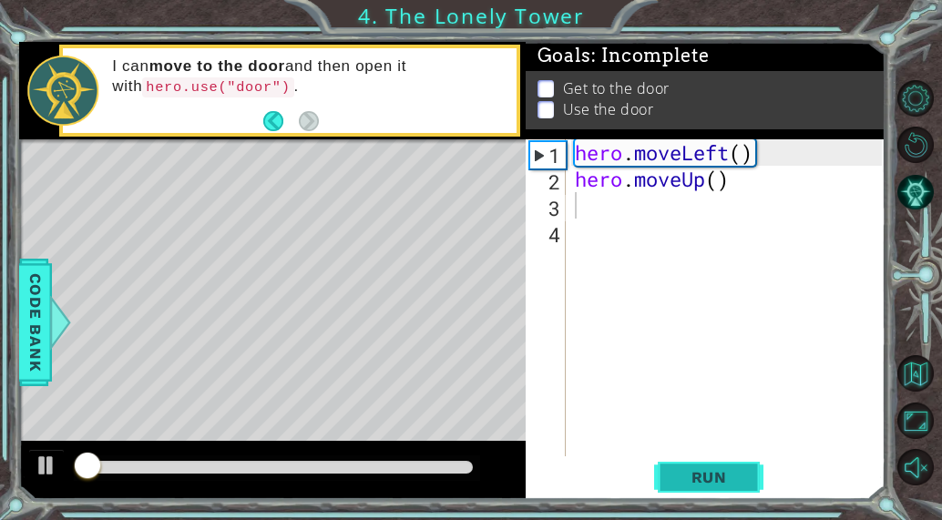
click at [714, 488] on button "Run" at bounding box center [708, 477] width 109 height 36
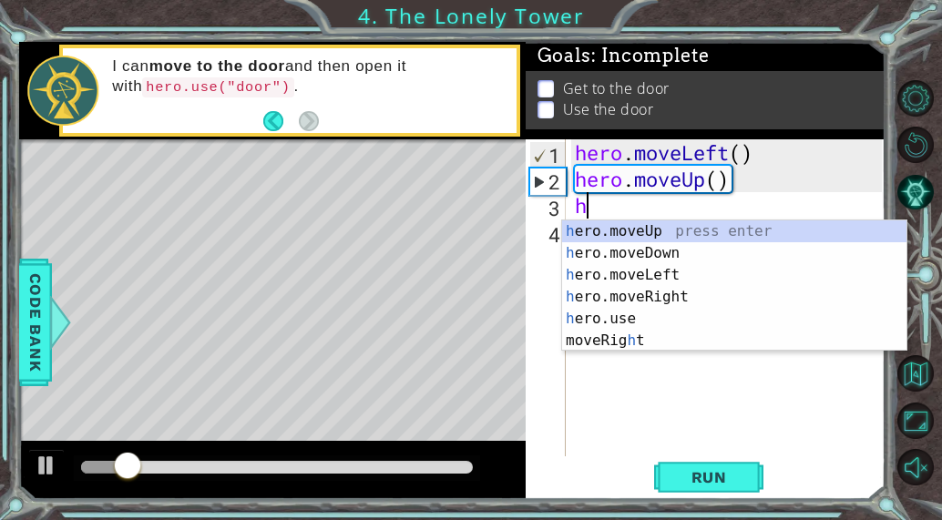
type textarea "he"
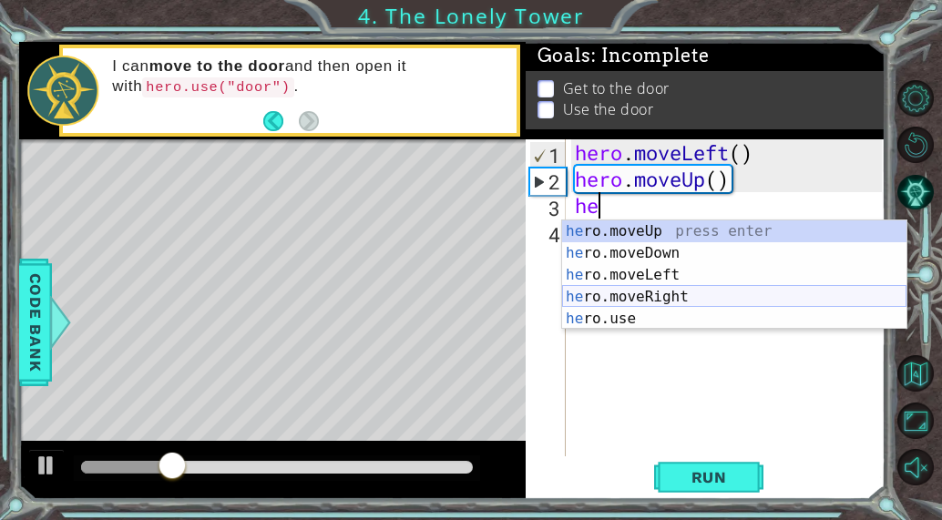
click at [651, 303] on div "he ro.moveUp press enter he ro.moveDown press enter he ro.moveLeft press enter …" at bounding box center [734, 297] width 344 height 153
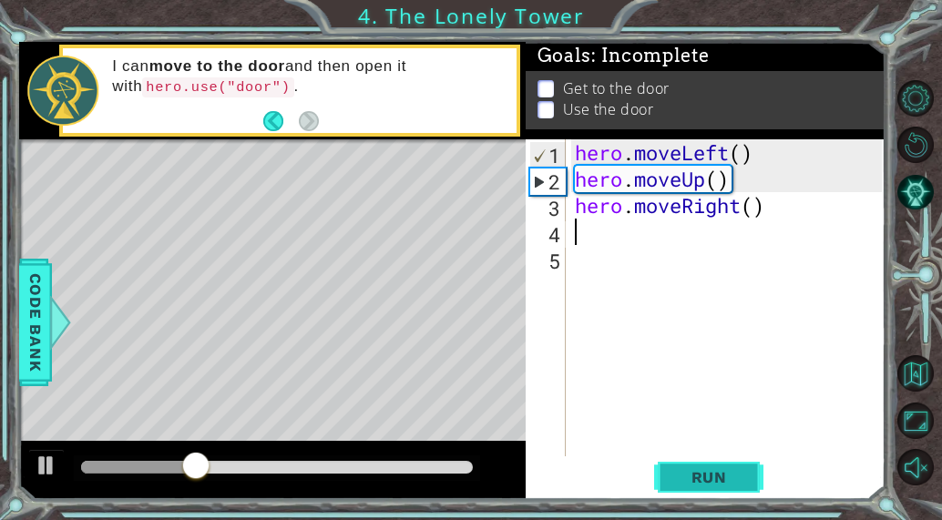
click at [735, 477] on span "Run" at bounding box center [710, 477] width 72 height 18
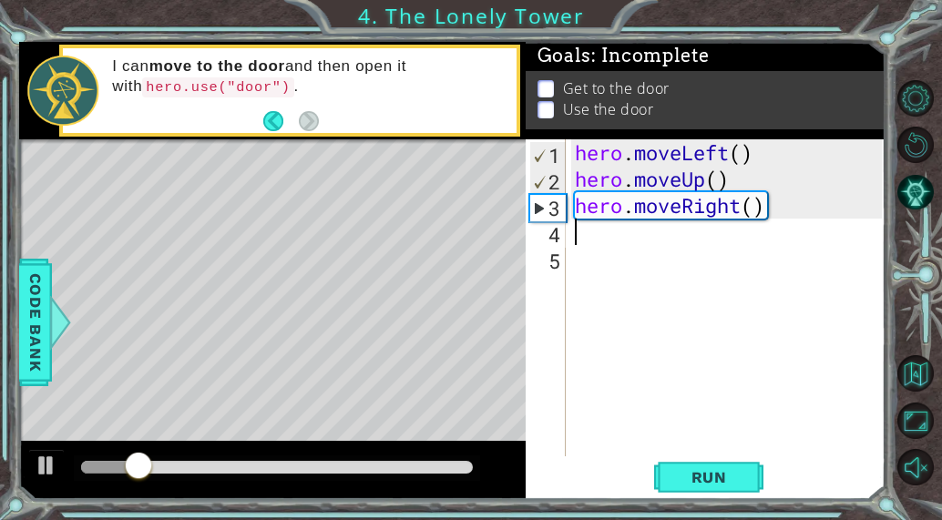
click at [748, 198] on div "hero . moveLeft ( ) hero . moveUp ( ) hero . moveRight ( )" at bounding box center [731, 324] width 320 height 370
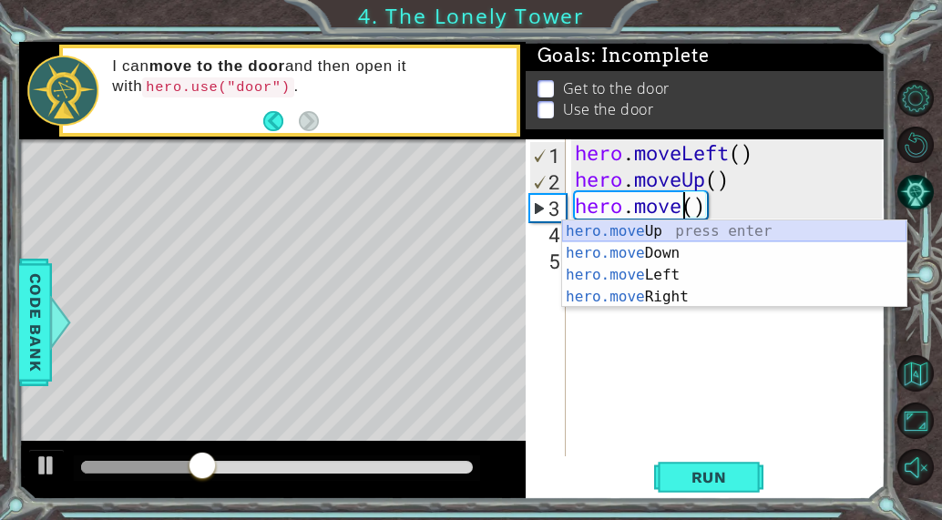
click at [651, 234] on div "hero.move Up press enter hero.move Down press enter hero.move Left press enter …" at bounding box center [734, 286] width 344 height 131
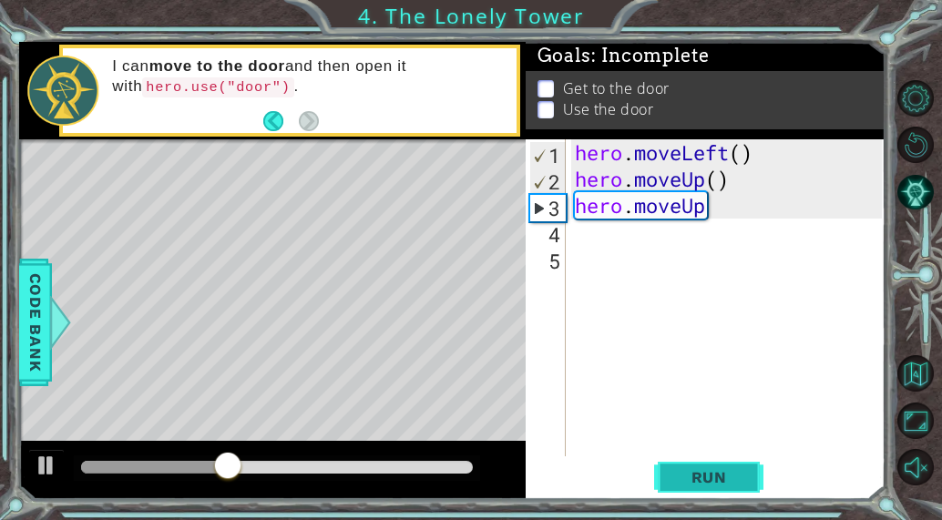
click at [720, 469] on span "Run" at bounding box center [710, 477] width 72 height 18
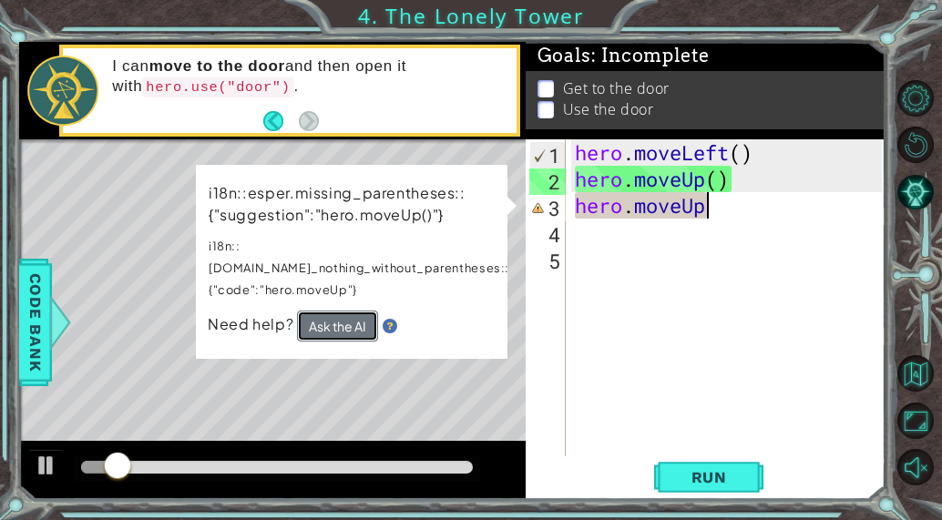
click at [350, 311] on button "Ask the AI" at bounding box center [336, 327] width 81 height 32
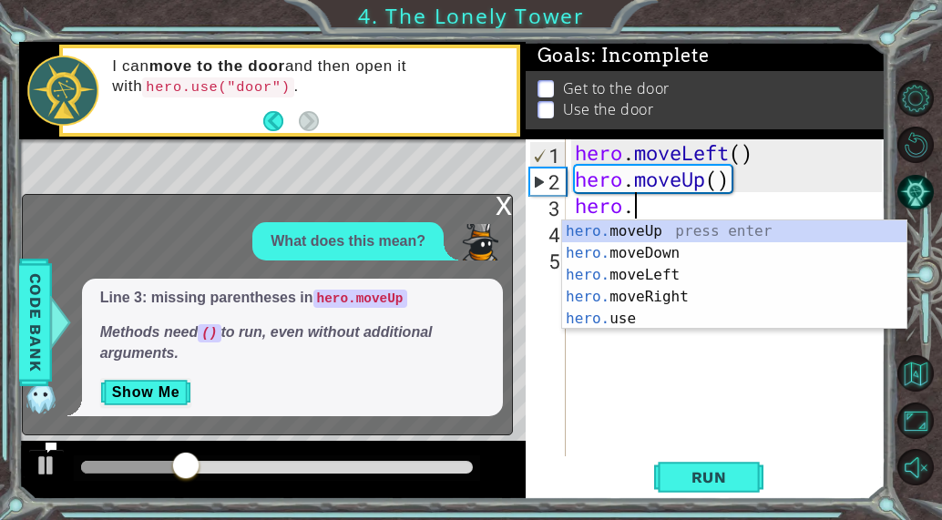
type textarea "h"
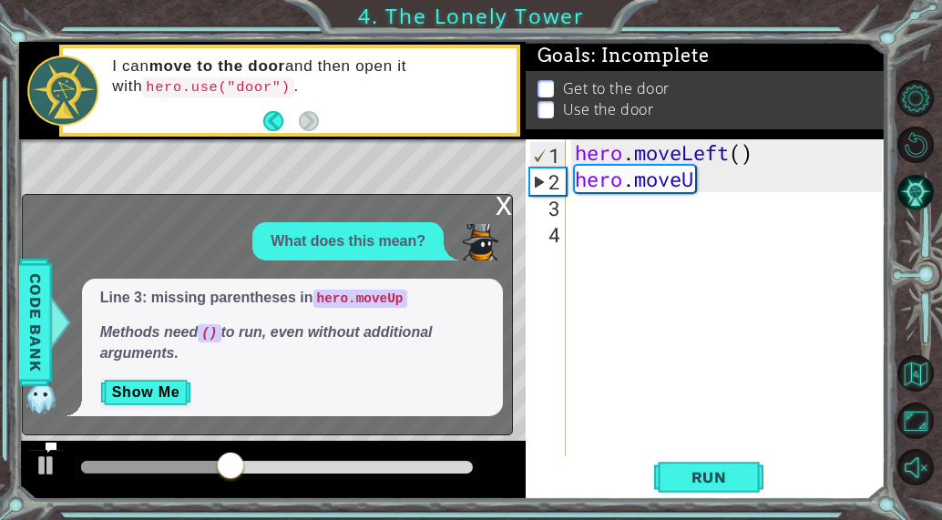
click at [503, 210] on div "x" at bounding box center [504, 204] width 16 height 18
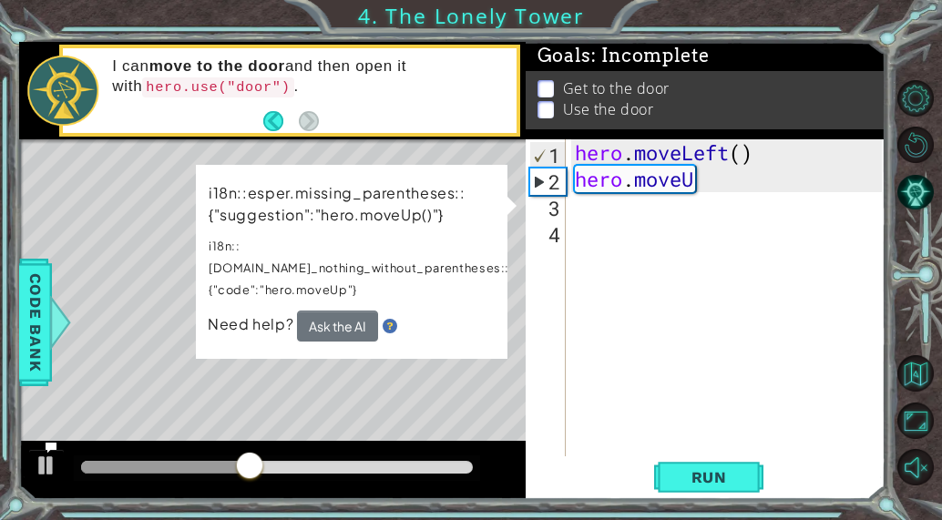
click at [687, 173] on div "hero . moveLeft ( ) hero . moveU" at bounding box center [731, 324] width 320 height 370
click at [693, 173] on div "hero . moveLeft ( ) hero . moveU" at bounding box center [731, 324] width 320 height 370
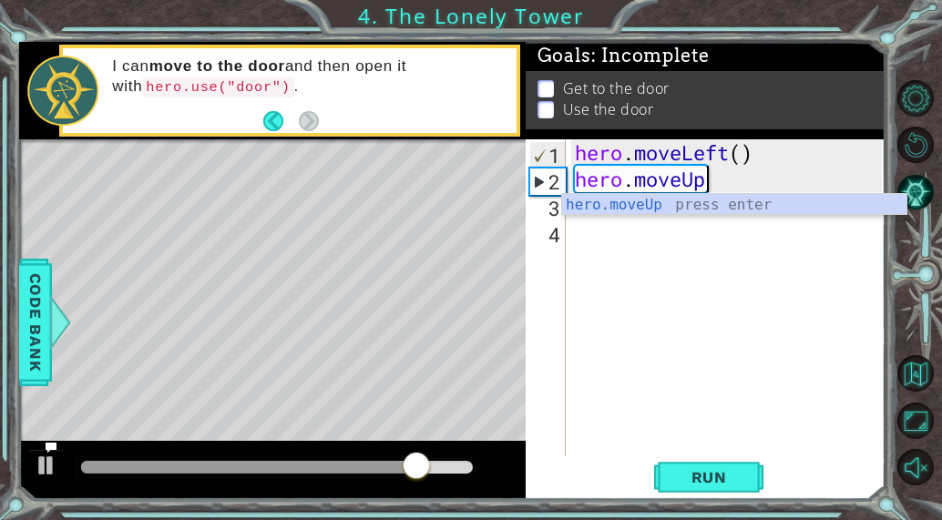
scroll to position [0, 5]
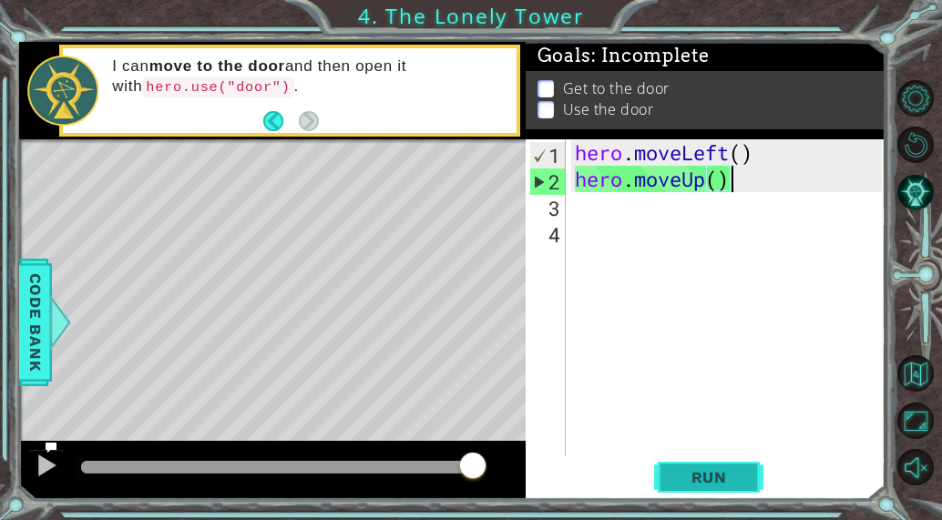
type textarea "hero.moveUp()"
click at [694, 478] on span "Run" at bounding box center [710, 477] width 72 height 18
click at [818, 187] on div "hero . moveLeft ( ) hero . moveUp ( )" at bounding box center [731, 324] width 320 height 370
click at [729, 474] on span "Run" at bounding box center [710, 477] width 72 height 18
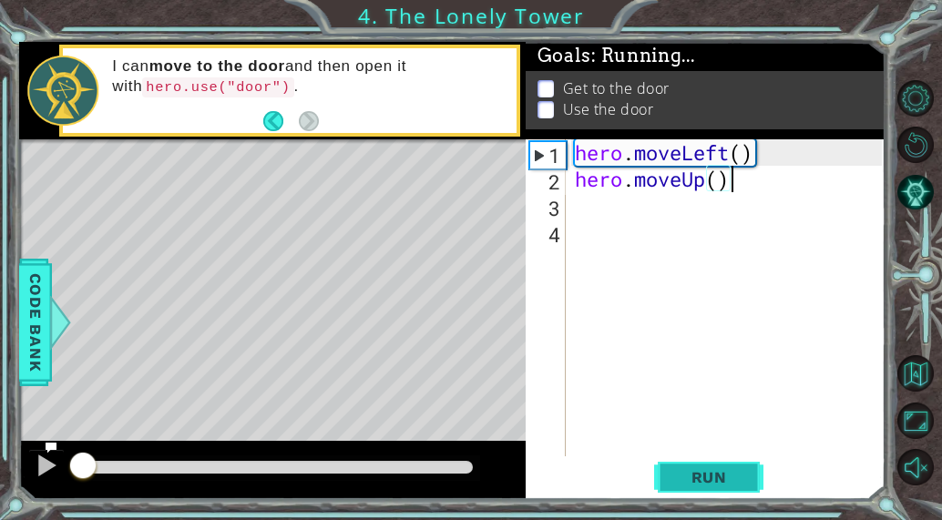
click at [729, 474] on span "Run" at bounding box center [710, 477] width 72 height 18
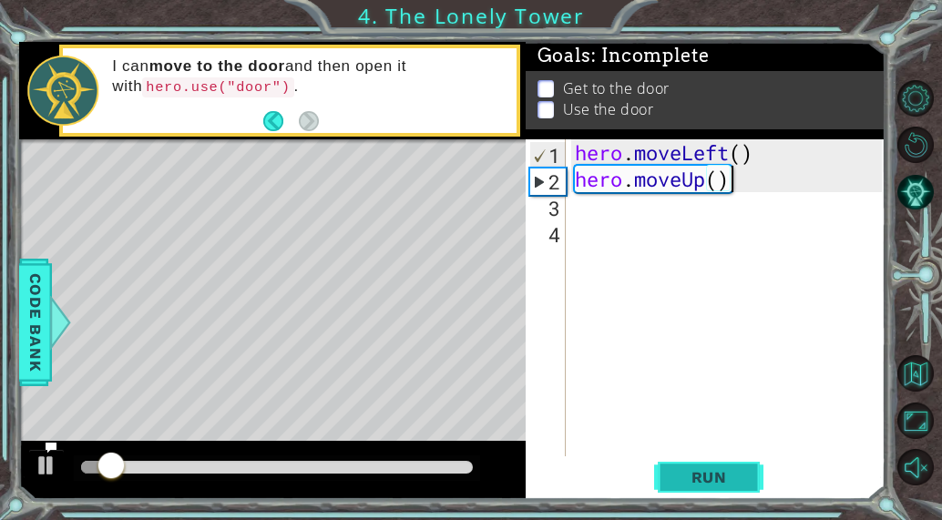
click at [729, 474] on span "Run" at bounding box center [710, 477] width 72 height 18
click at [645, 233] on div "hero . moveLeft ( ) hero . moveUp ( )" at bounding box center [731, 324] width 320 height 370
click at [601, 219] on div "hero . moveLeft ( ) hero . moveUp ( )" at bounding box center [731, 324] width 320 height 370
click at [579, 216] on div "hero . moveLeft ( ) hero . moveUp ( )" at bounding box center [731, 324] width 320 height 370
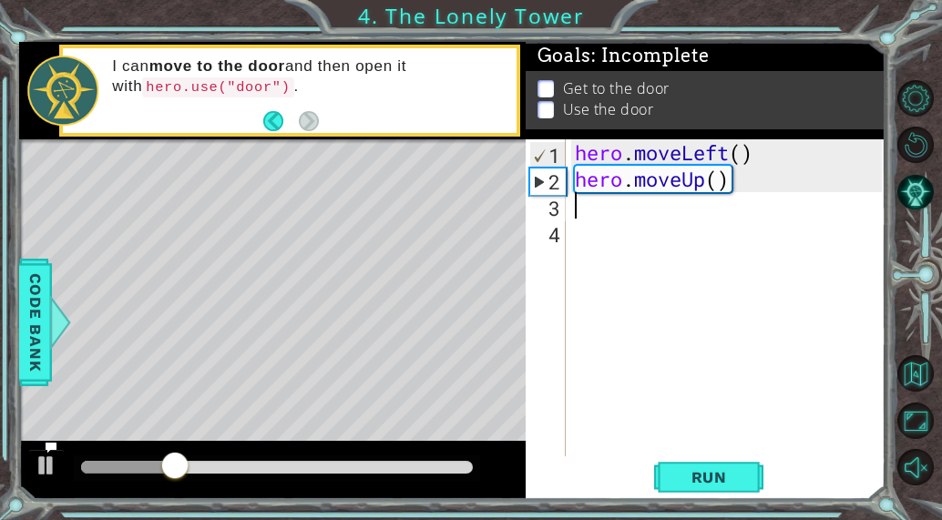
type textarea "m"
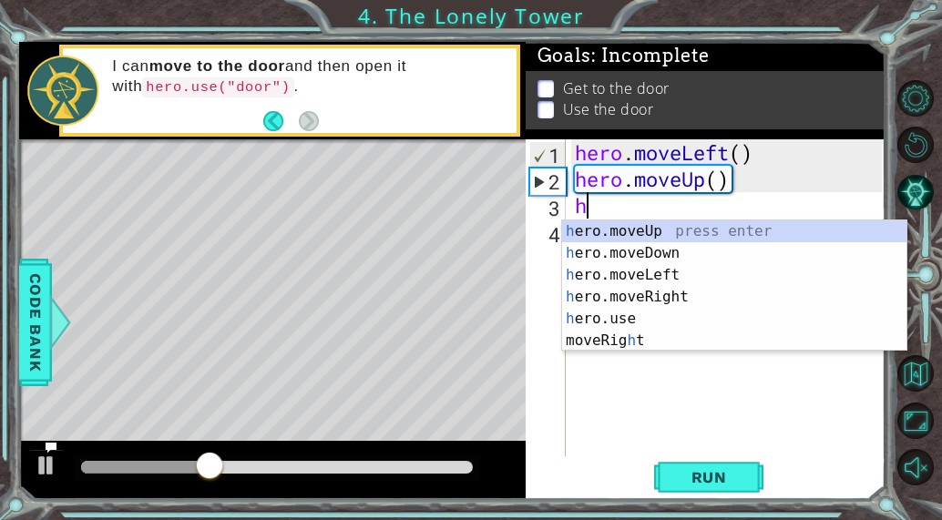
type textarea "he"
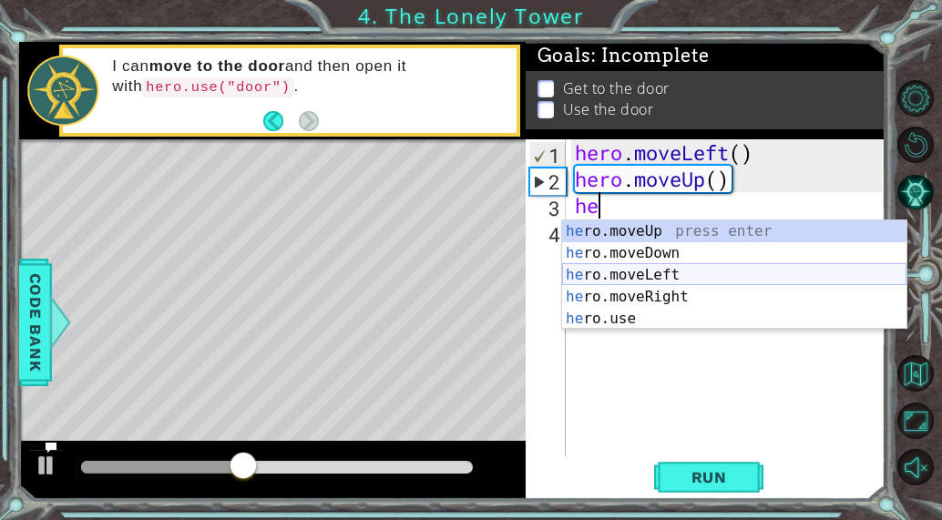
click at [667, 270] on div "he ro.moveUp press enter he ro.moveDown press enter he ro.moveLeft press enter …" at bounding box center [734, 297] width 344 height 153
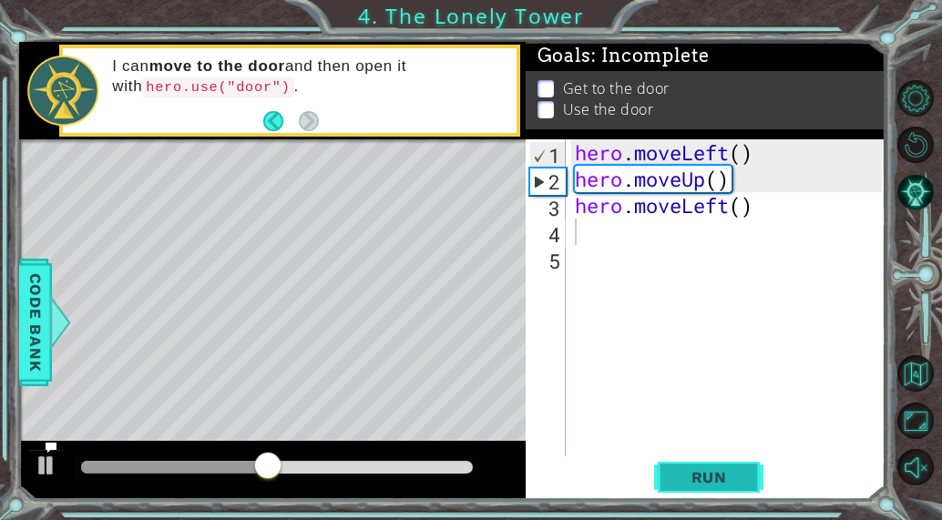
click at [716, 478] on span "Run" at bounding box center [710, 477] width 72 height 18
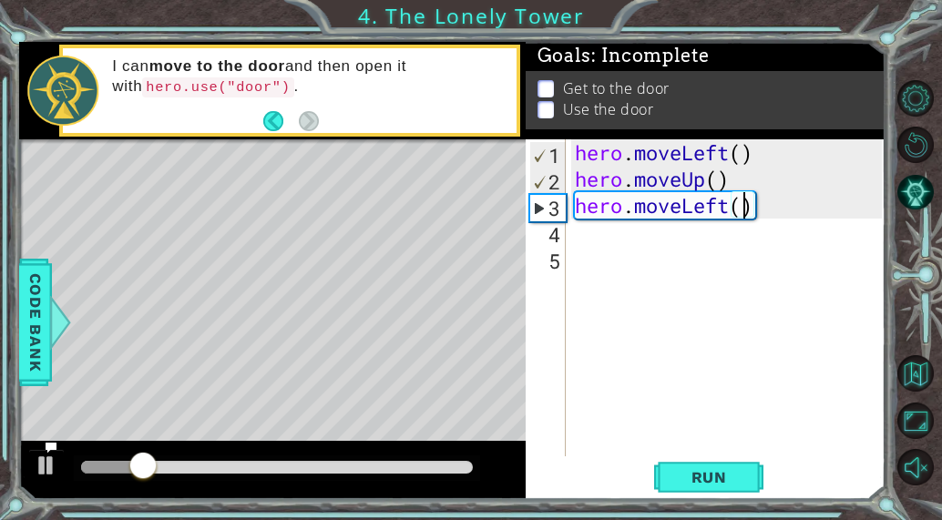
click at [737, 212] on div "hero . moveLeft ( ) hero . moveUp ( ) hero . moveLeft ( )" at bounding box center [731, 324] width 320 height 370
click at [731, 211] on div "hero . moveLeft ( ) hero . moveUp ( ) hero . moveLeft ( )" at bounding box center [731, 324] width 320 height 370
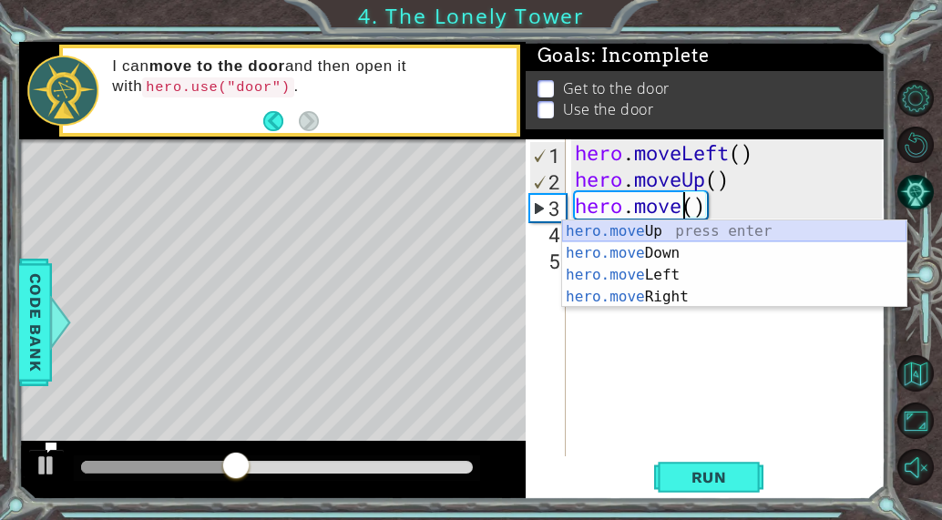
scroll to position [0, 5]
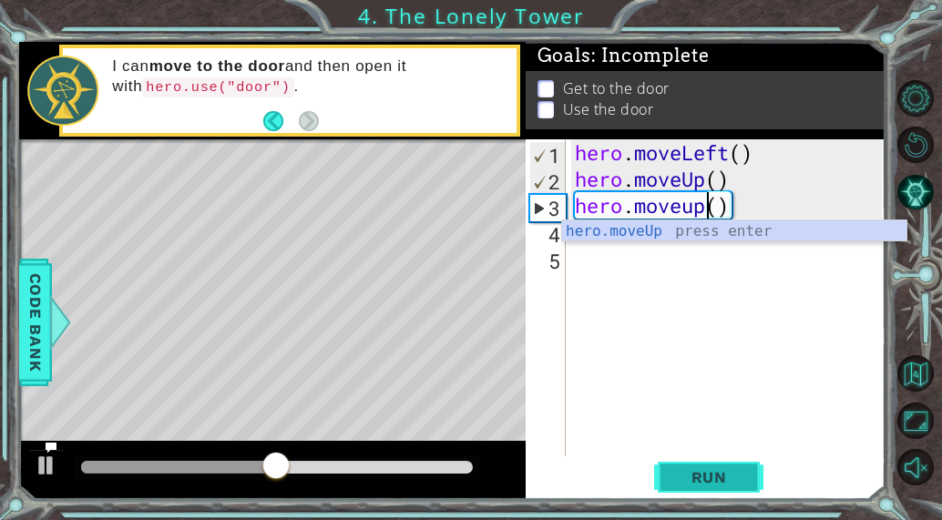
type textarea "hero.moveup()"
click at [722, 474] on span "Run" at bounding box center [710, 477] width 72 height 18
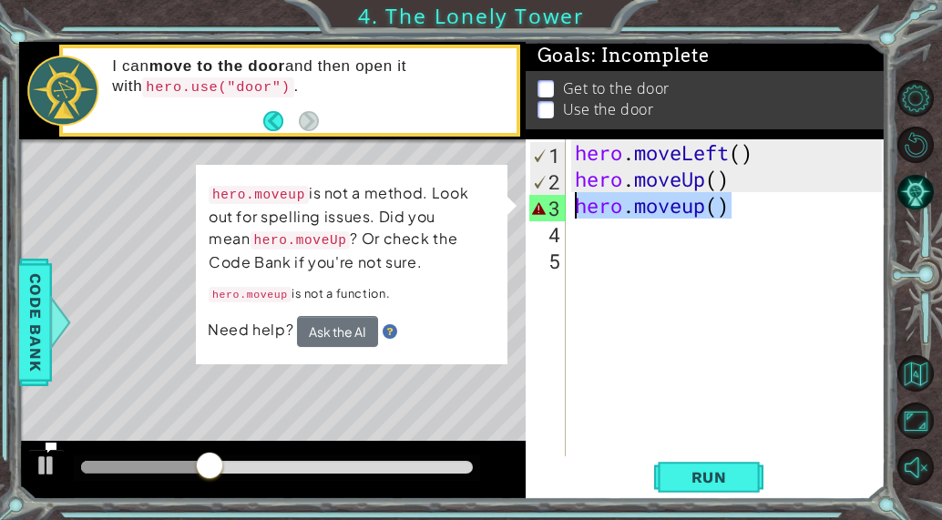
drag, startPoint x: 733, startPoint y: 214, endPoint x: 536, endPoint y: 206, distance: 197.0
click at [536, 206] on div "hero.moveup() 1 2 3 4 5 hero . moveLeft ( ) hero . moveUp ( ) hero . moveup ( )…" at bounding box center [704, 297] width 356 height 317
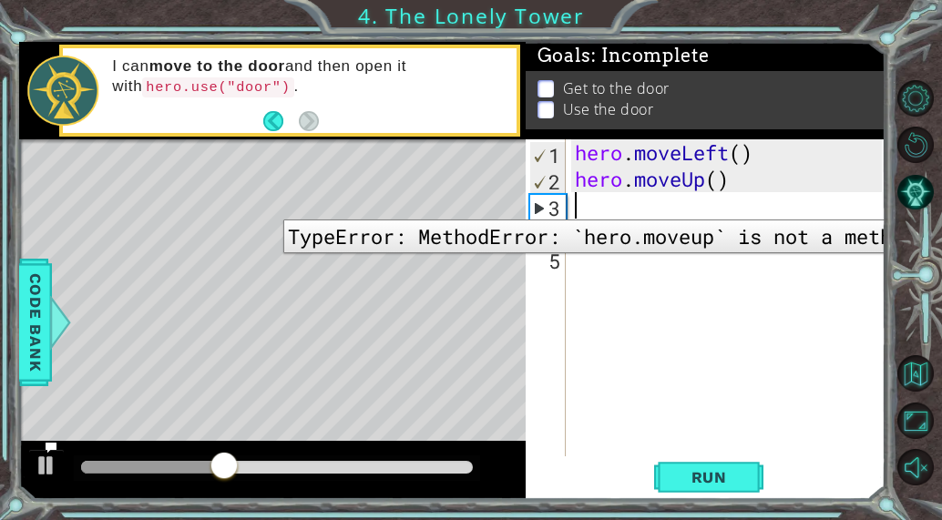
scroll to position [0, 0]
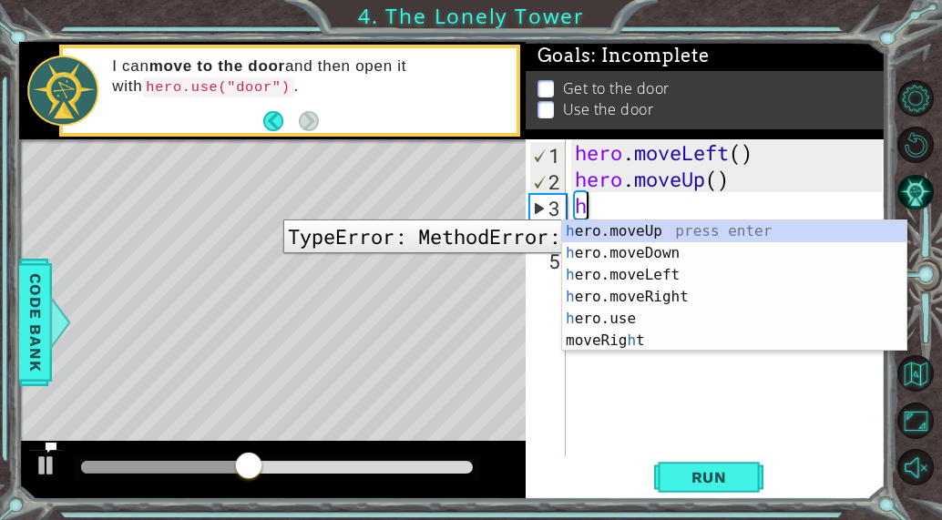
type textarea "he"
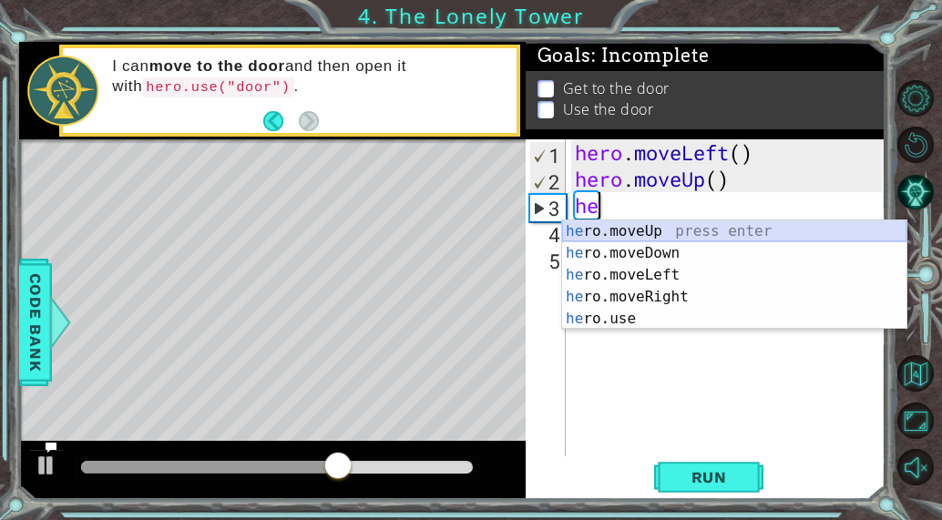
click at [640, 230] on div "he ro.moveUp press enter he ro.moveDown press enter he ro.moveLeft press enter …" at bounding box center [734, 297] width 344 height 153
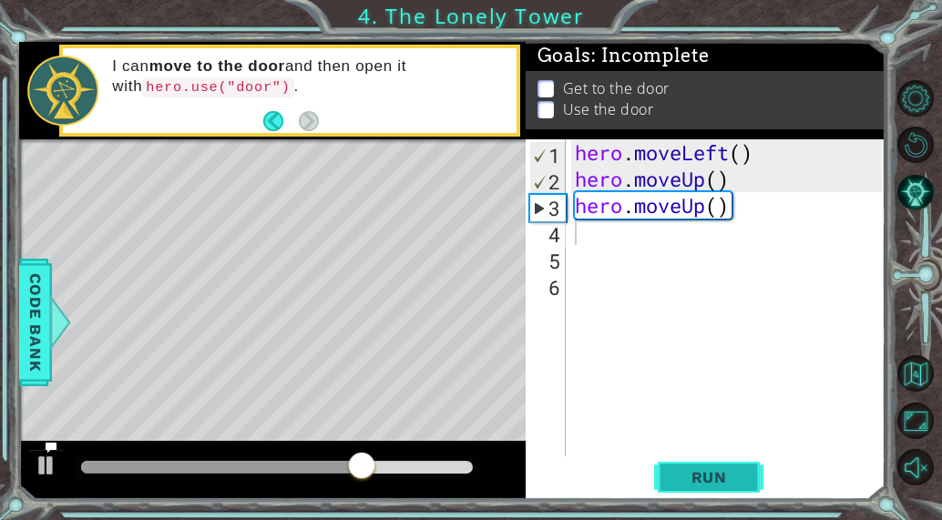
click at [708, 487] on span "Run" at bounding box center [710, 477] width 72 height 18
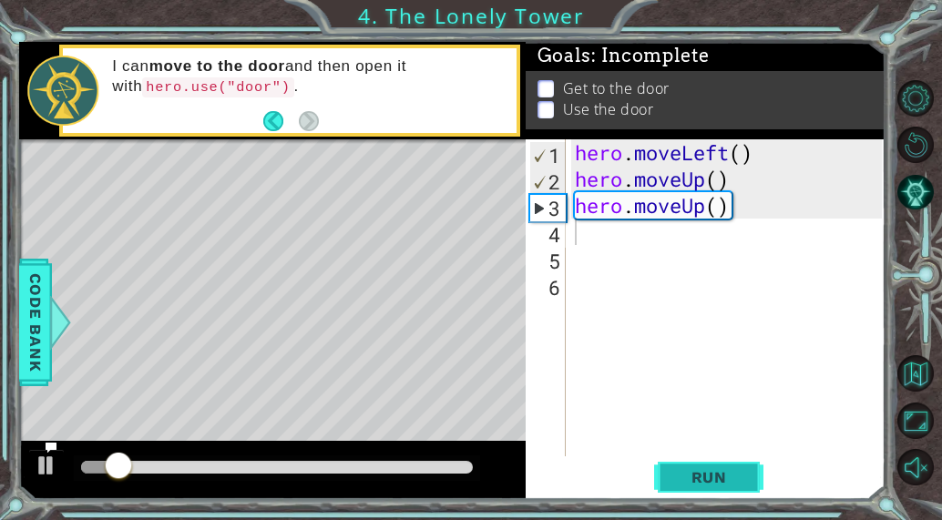
click at [708, 487] on span "Run" at bounding box center [710, 477] width 72 height 18
click at [709, 205] on div "hero . moveLeft ( ) hero . moveUp ( ) hero . moveUp ( )" at bounding box center [731, 324] width 320 height 370
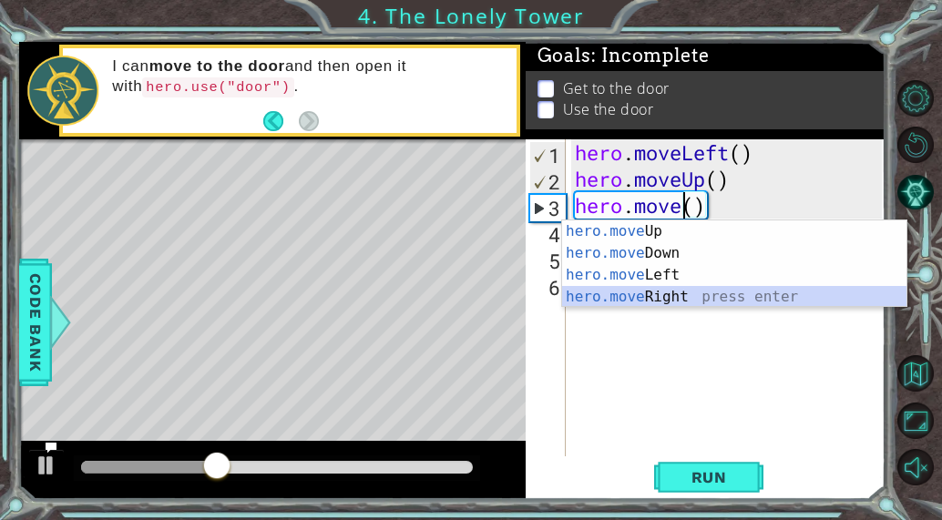
click at [675, 293] on div "hero.move Up press enter hero.move Down press enter hero.move Left press enter …" at bounding box center [734, 286] width 344 height 131
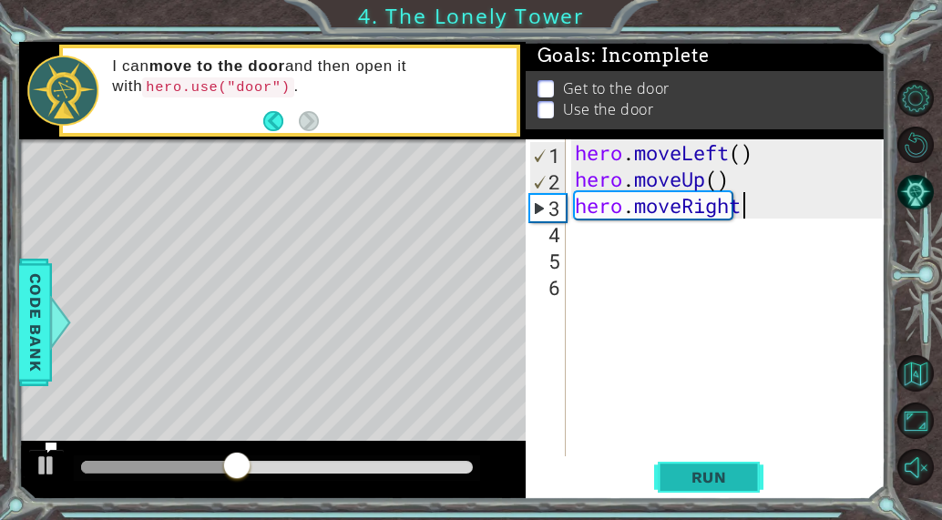
click at [739, 487] on span "Run" at bounding box center [710, 477] width 72 height 18
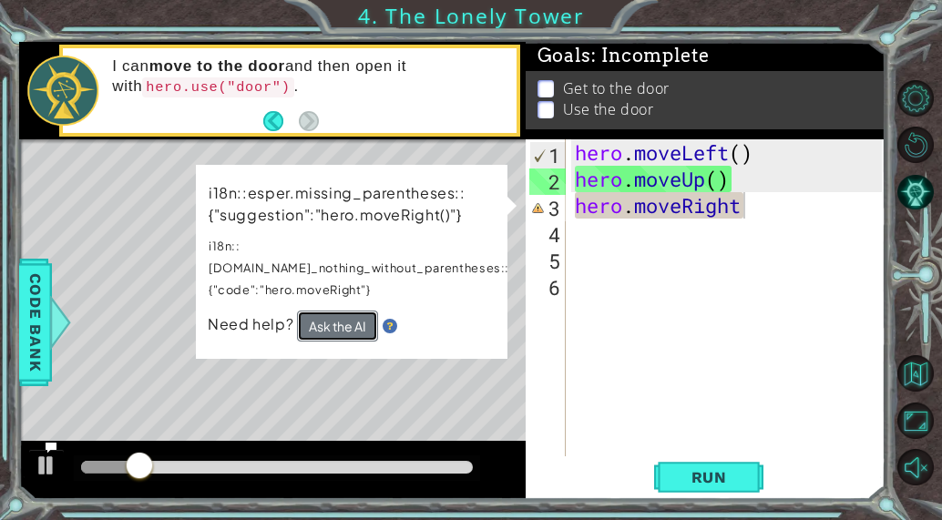
click at [329, 311] on button "Ask the AI" at bounding box center [336, 327] width 81 height 32
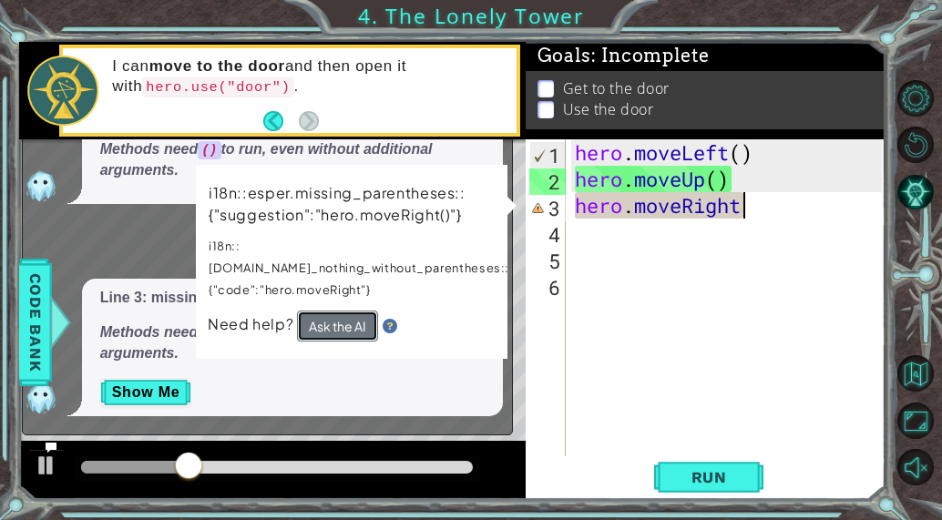
click at [336, 310] on button "Ask the AI" at bounding box center [336, 326] width 82 height 33
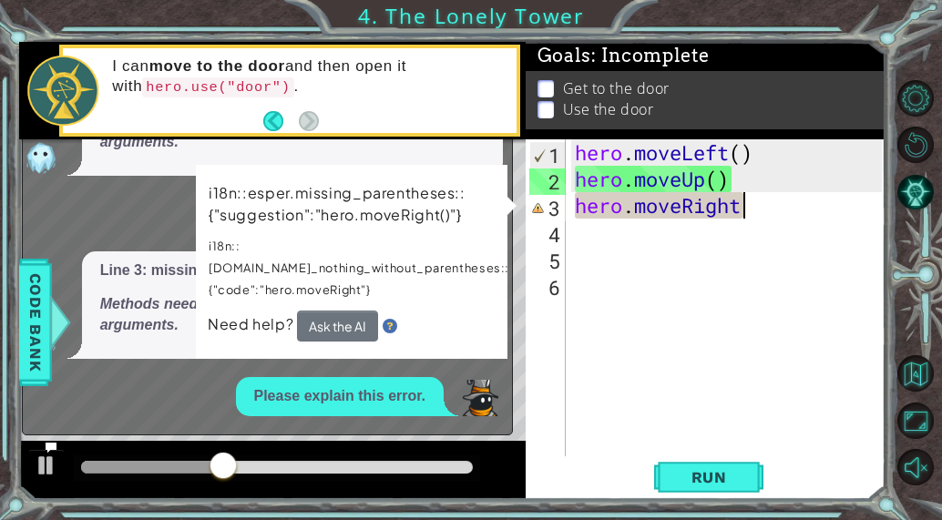
scroll to position [62, 0]
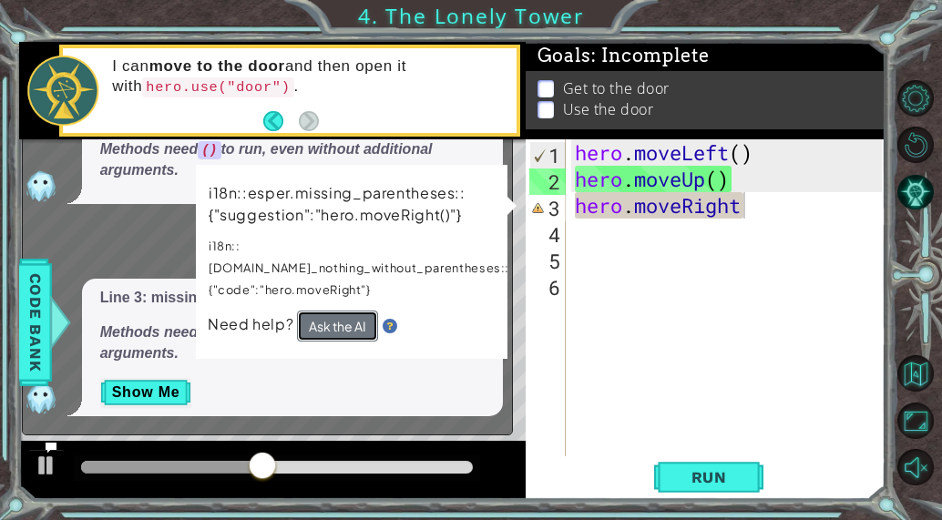
click at [338, 316] on button "Ask the AI" at bounding box center [336, 327] width 81 height 32
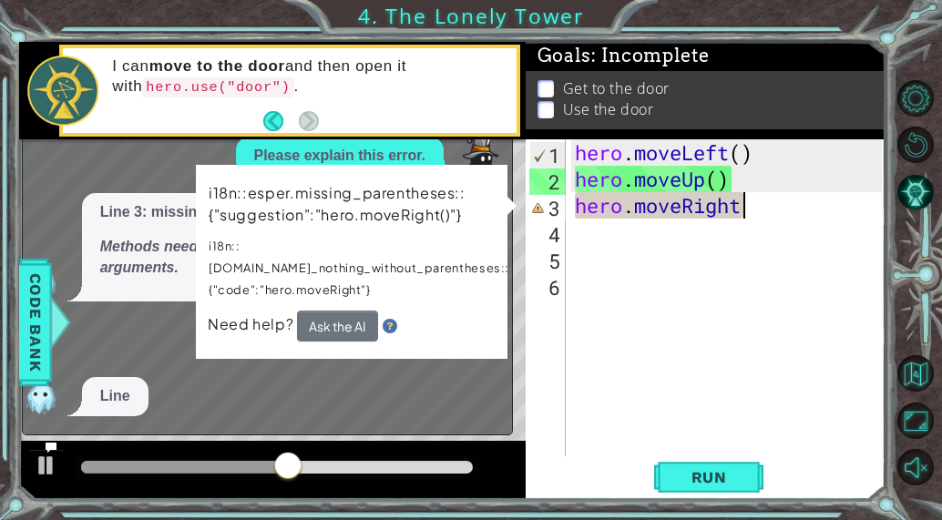
click at [354, 334] on div "i18n::esper.missing_parentheses::{"suggestion":"hero.moveRight()"} i18n::[DOMAI…" at bounding box center [351, 262] width 313 height 196
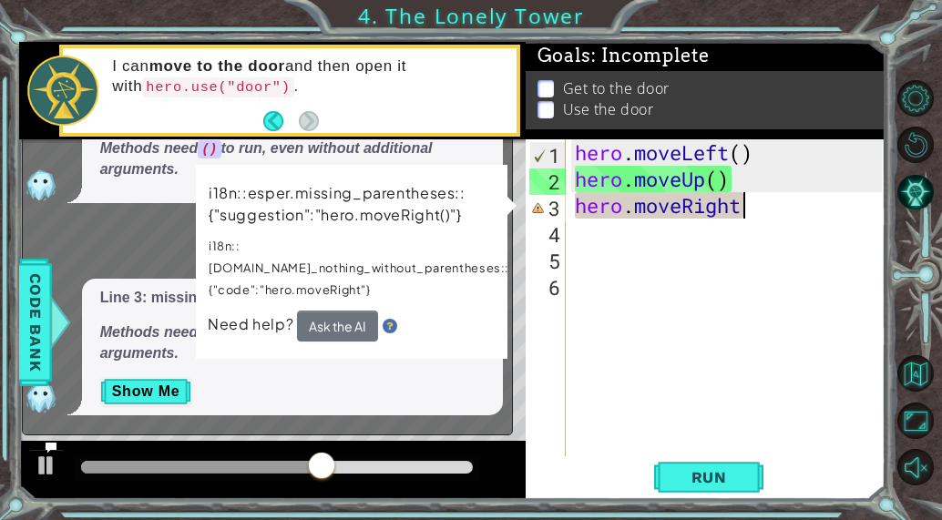
scroll to position [245, 0]
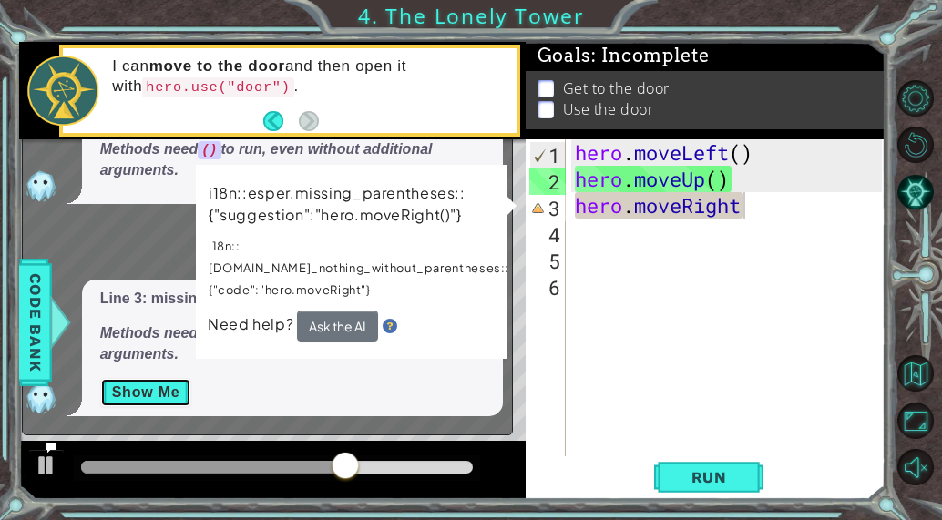
click at [140, 381] on button "Show Me" at bounding box center [146, 392] width 92 height 29
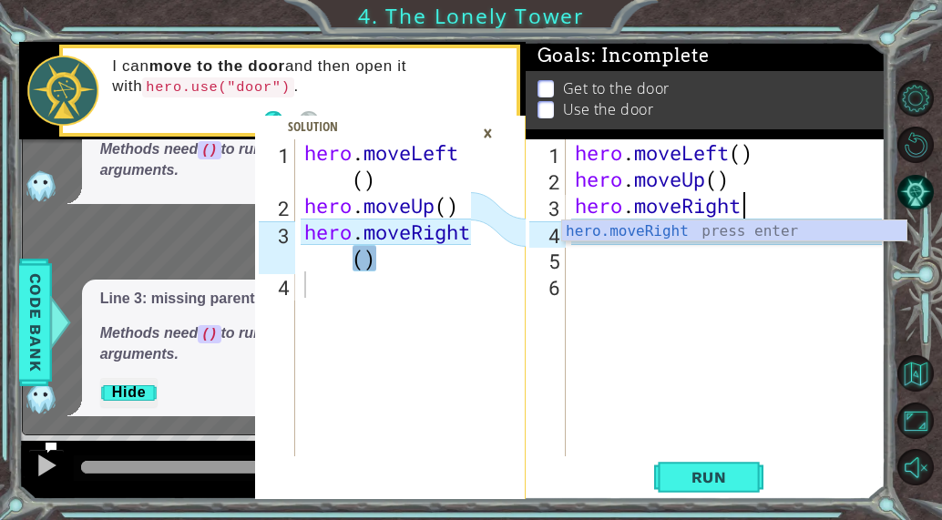
scroll to position [0, 7]
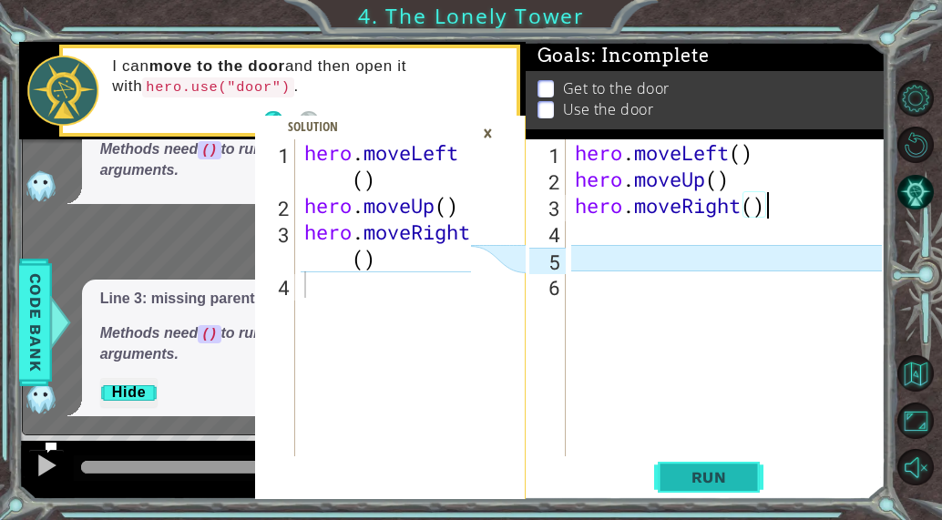
type textarea "hero.moveRight()"
click at [724, 488] on button "Run" at bounding box center [708, 477] width 109 height 36
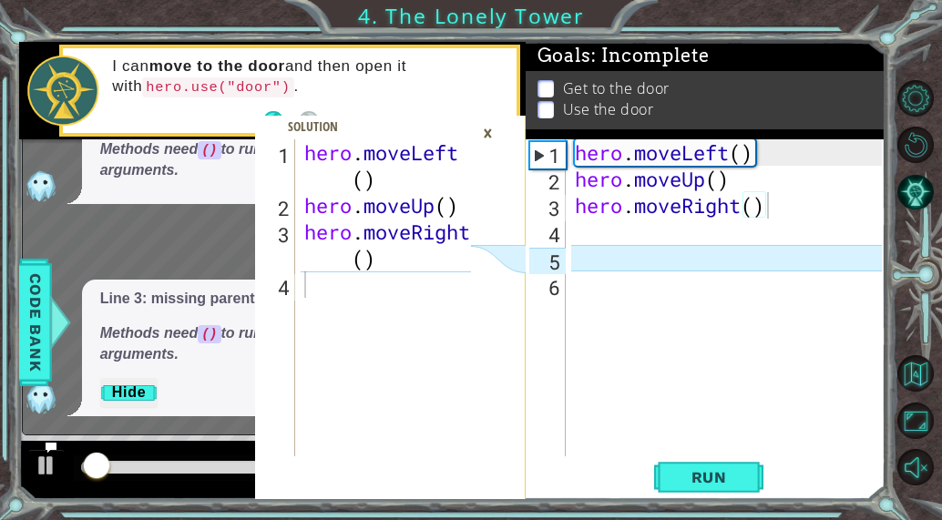
click at [483, 130] on div "×" at bounding box center [488, 133] width 28 height 31
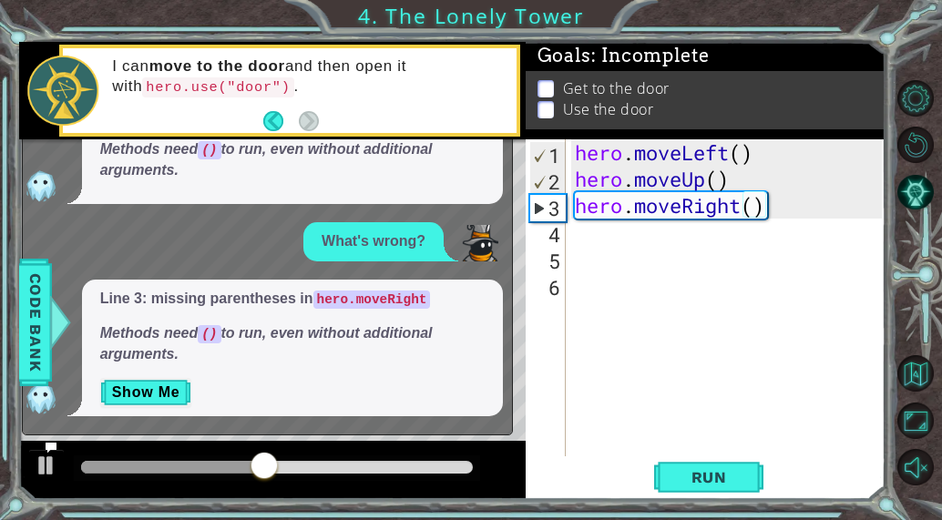
click at [686, 1] on div "1 2 3 4 hero . moveLeft ( ) hero . moveUp ( ) hero . moveRight ( ) הההההההההההה…" at bounding box center [471, 260] width 942 height 520
click at [891, 77] on div "1 2 3 4 hero . moveLeft ( ) hero . moveUp ( ) hero . moveRight ( ) הההההההההההה…" at bounding box center [471, 260] width 942 height 520
click at [174, 389] on button "Show Me" at bounding box center [146, 392] width 92 height 29
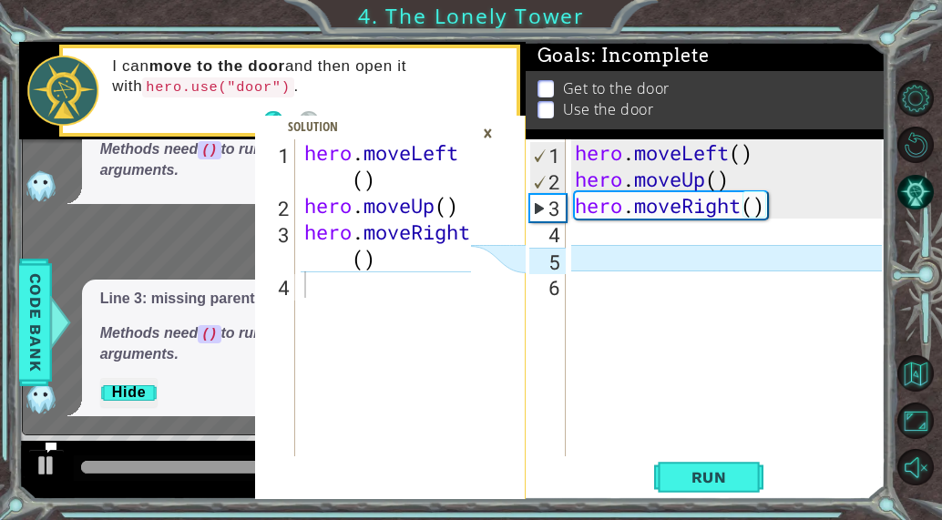
drag, startPoint x: 174, startPoint y: 389, endPoint x: 498, endPoint y: 136, distance: 410.9
click at [498, 136] on div "1 2 3 4 hero . moveLeft ( ) hero . moveUp ( ) hero . moveRight ( ) הההההההההההה…" at bounding box center [452, 271] width 867 height 458
click at [488, 138] on div "×" at bounding box center [488, 133] width 28 height 31
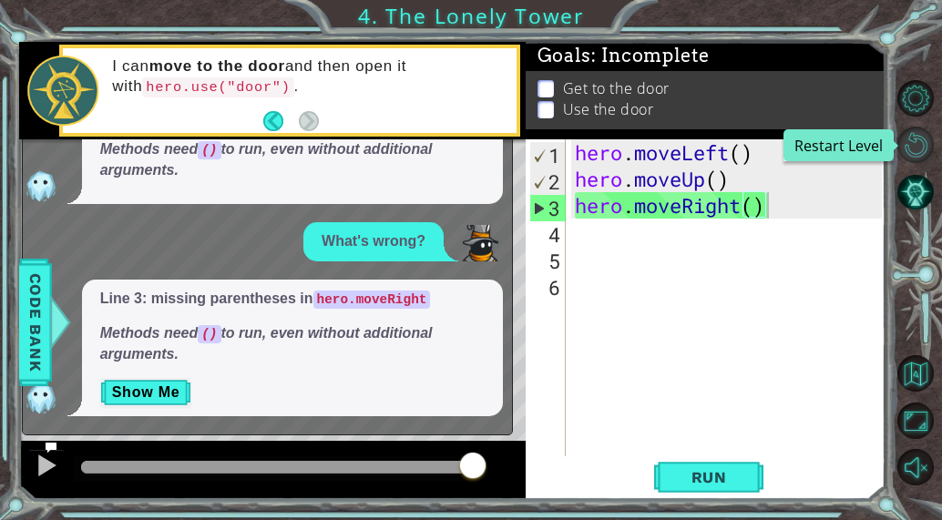
click at [927, 144] on button "Restart Level" at bounding box center [916, 145] width 36 height 36
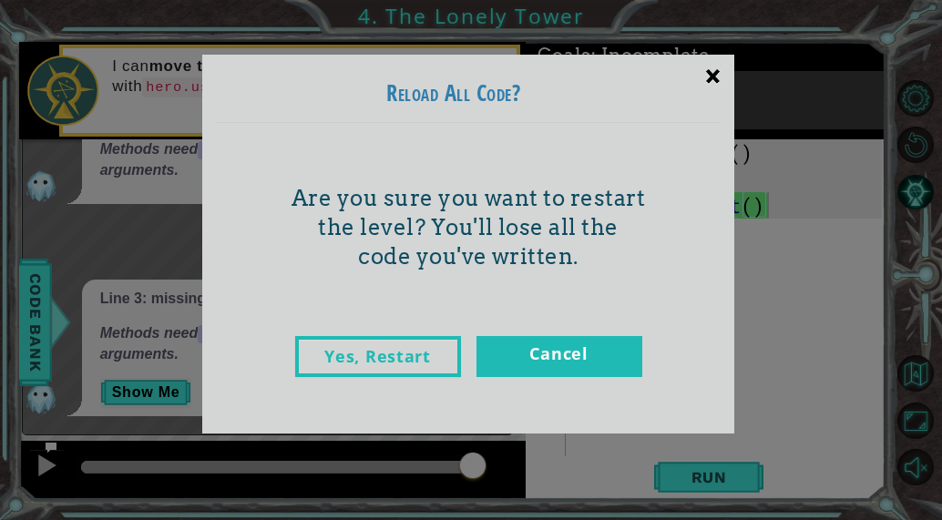
click at [716, 84] on div "×" at bounding box center [713, 75] width 43 height 53
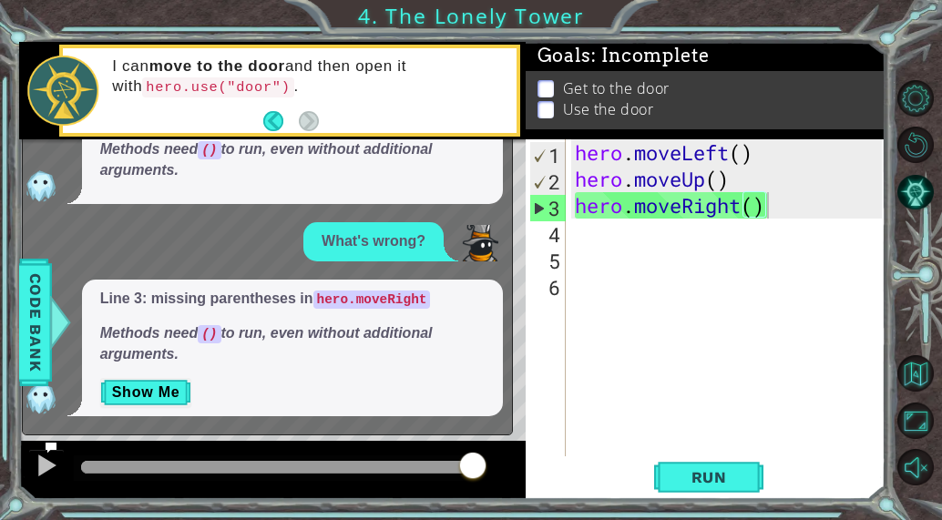
click at [396, 14] on div "1 2 3 4 hero . moveLeft ( ) hero . moveUp ( ) hero . moveRight ( ) הההההההההההה…" at bounding box center [471, 260] width 942 height 520
click at [279, 109] on footer at bounding box center [291, 121] width 56 height 27
click at [278, 111] on button "Back" at bounding box center [281, 121] width 36 height 20
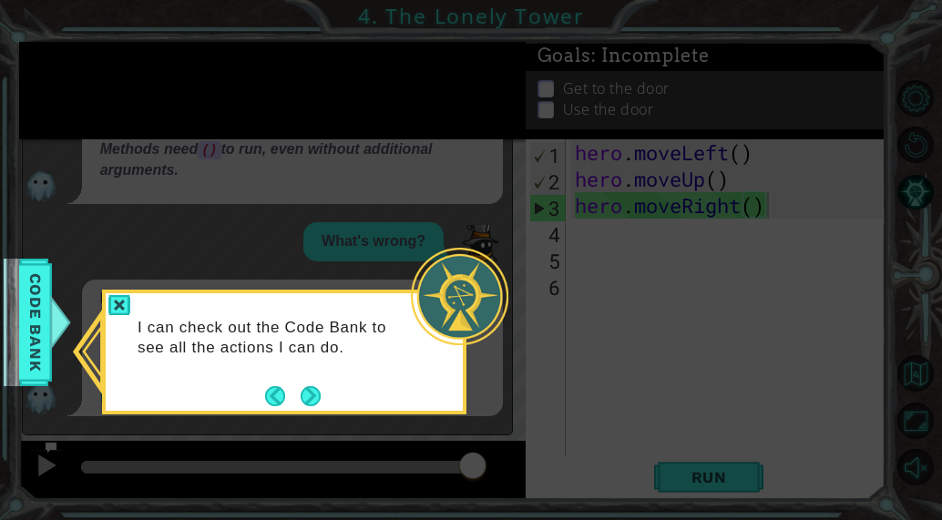
click at [278, 111] on icon at bounding box center [471, 260] width 942 height 520
click at [311, 386] on button "Next" at bounding box center [311, 396] width 20 height 20
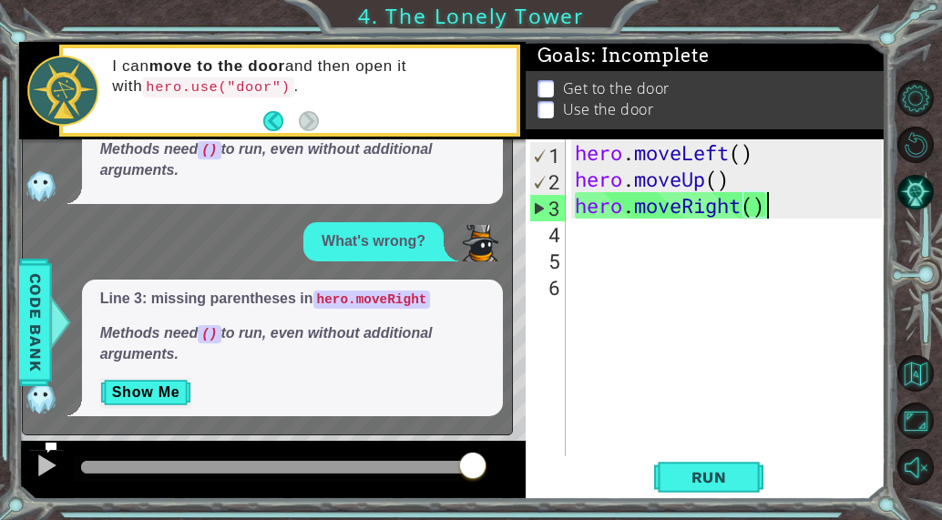
scroll to position [0, 0]
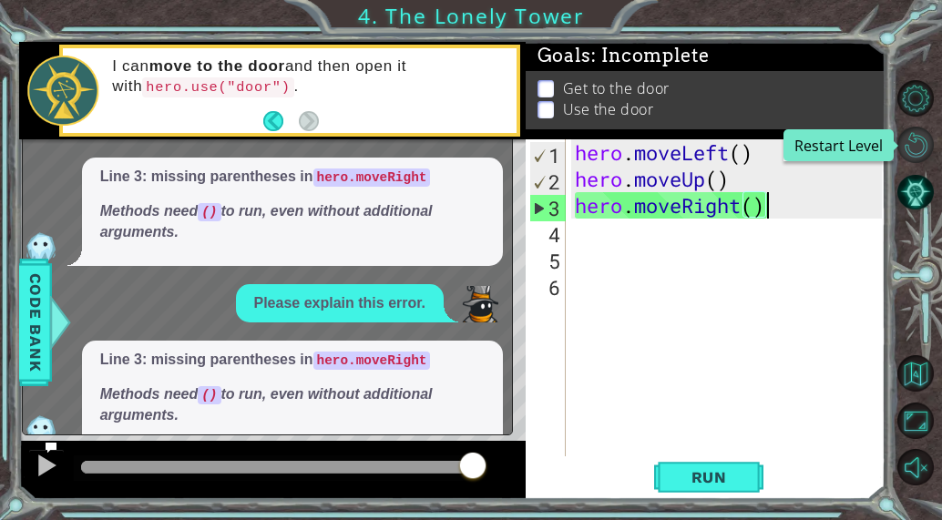
click at [921, 138] on button "Restart Level" at bounding box center [916, 145] width 36 height 36
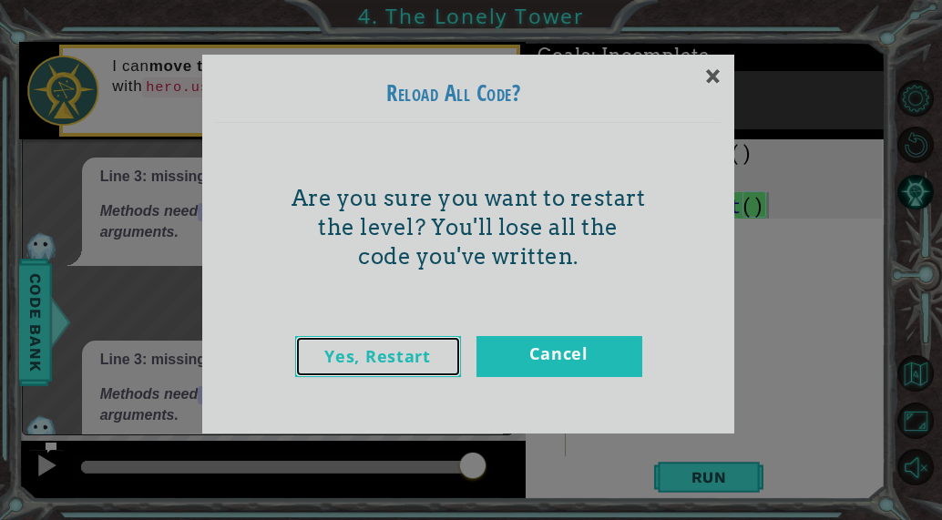
click at [417, 340] on link "Yes, Restart" at bounding box center [378, 356] width 166 height 41
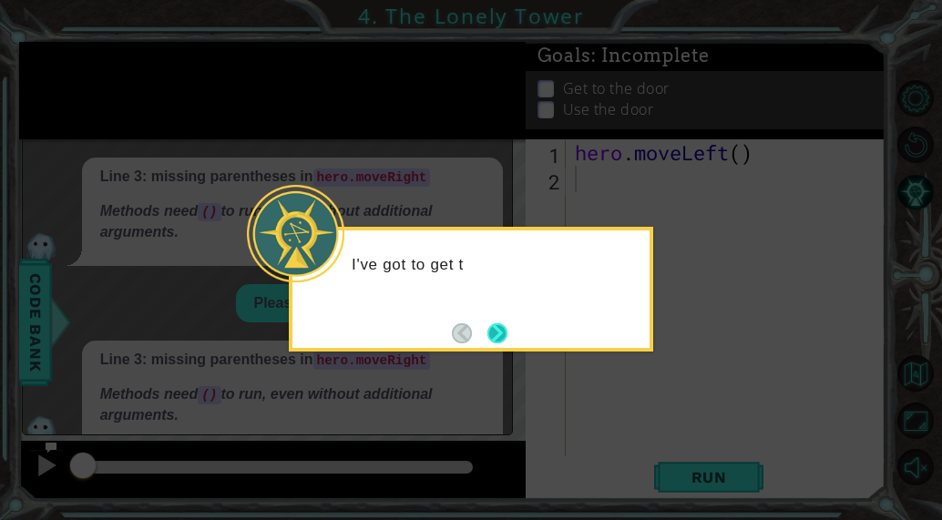
drag, startPoint x: 417, startPoint y: 340, endPoint x: 500, endPoint y: 342, distance: 83.0
click at [500, 342] on button "Next" at bounding box center [498, 334] width 20 height 20
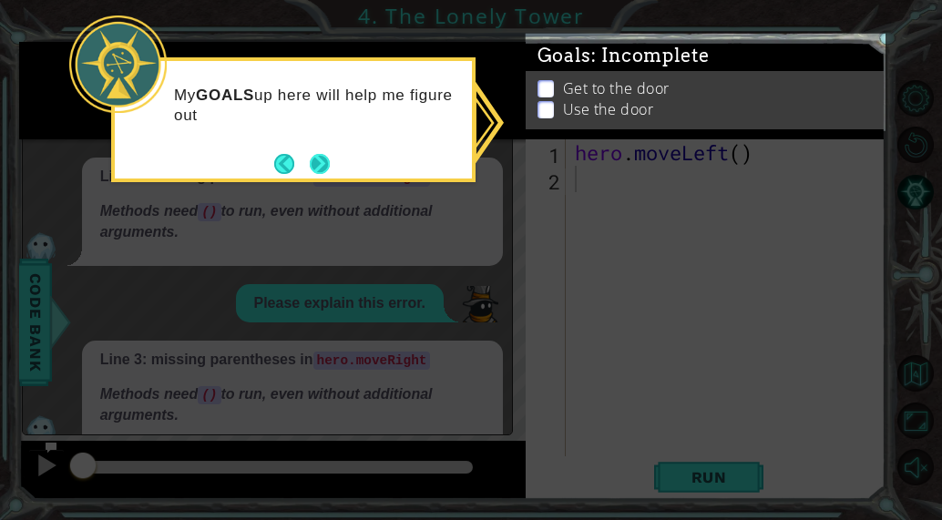
click at [326, 159] on button "Next" at bounding box center [320, 164] width 20 height 20
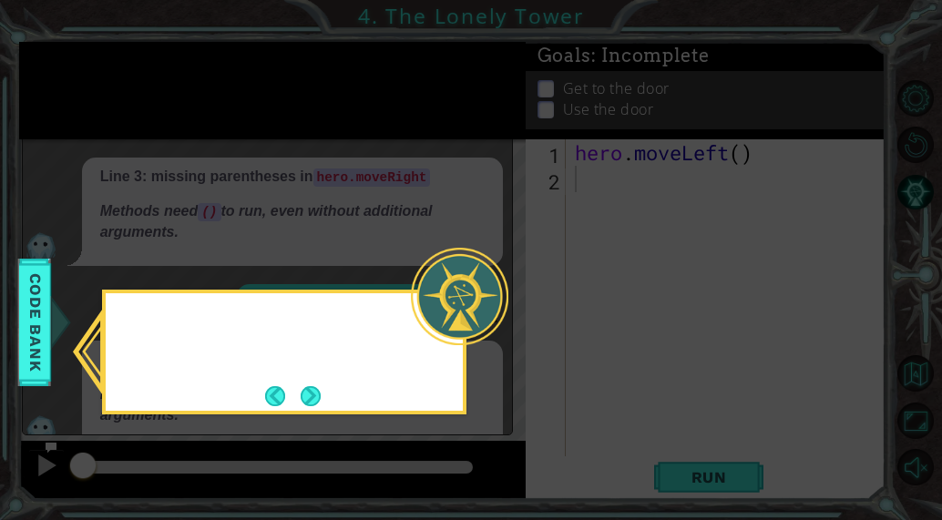
click at [326, 159] on icon at bounding box center [471, 260] width 942 height 520
click at [301, 424] on icon at bounding box center [471, 260] width 942 height 520
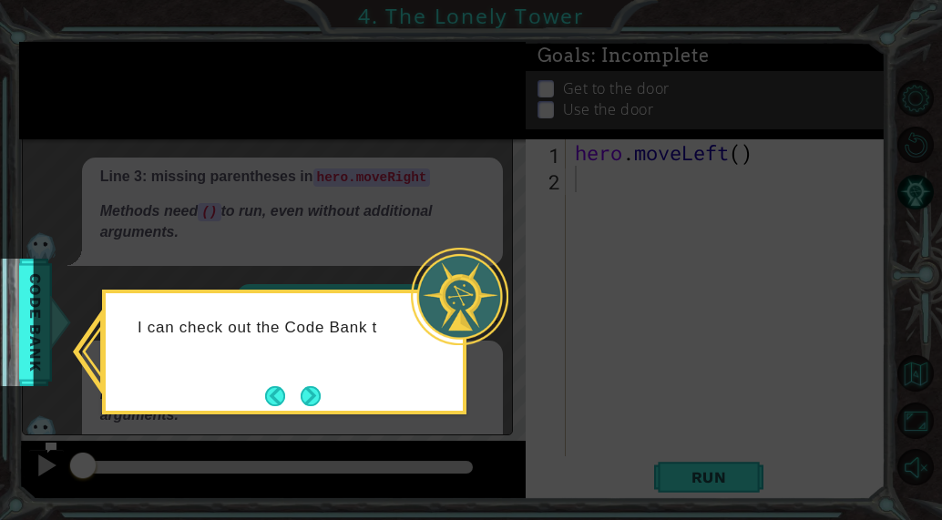
click at [304, 414] on div "I can check out the Code Bank t" at bounding box center [284, 352] width 365 height 125
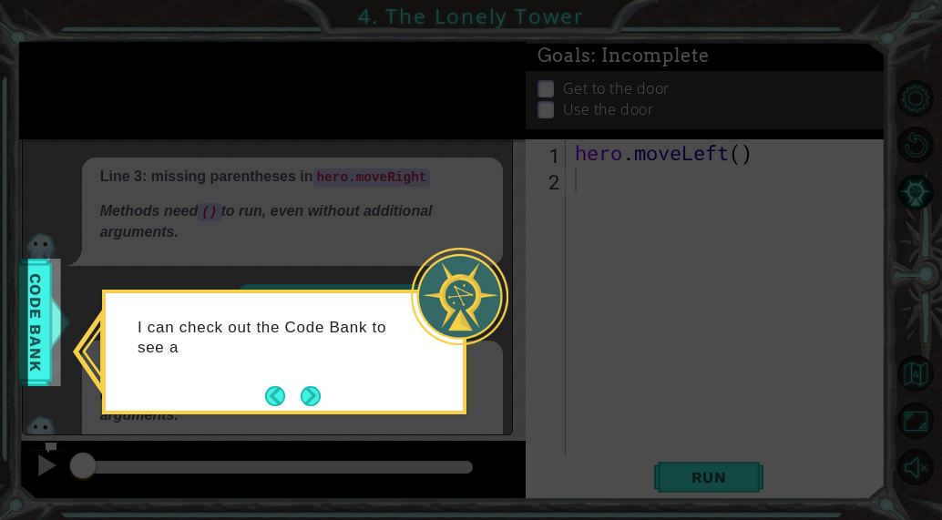
click at [341, 365] on div "I can check out the Code Bank to see a" at bounding box center [284, 347] width 357 height 92
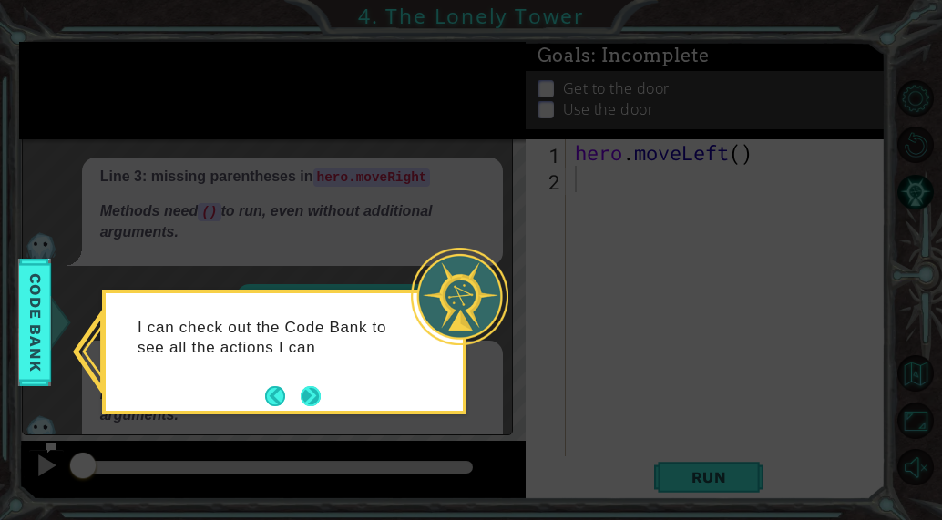
click at [313, 387] on button "Next" at bounding box center [311, 396] width 20 height 20
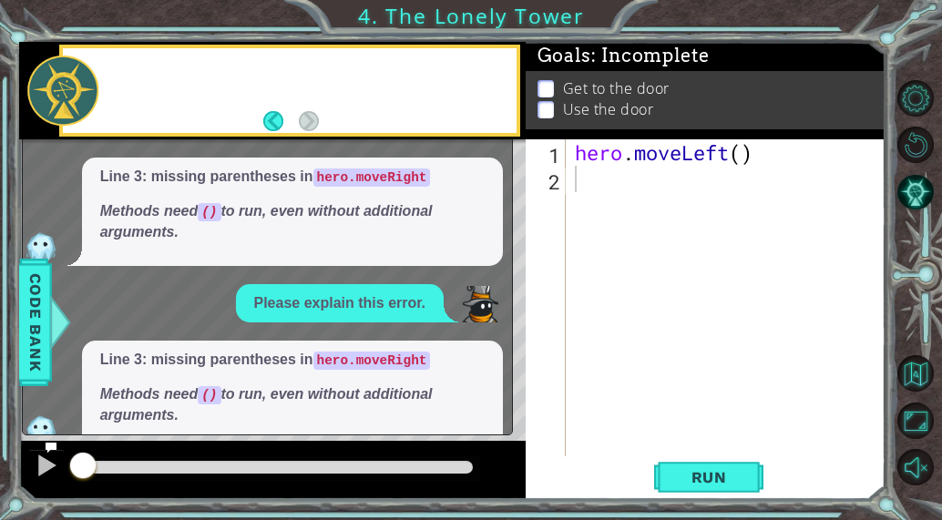
click at [313, 387] on em "Methods need () to run, even without additional arguments." at bounding box center [266, 404] width 333 height 36
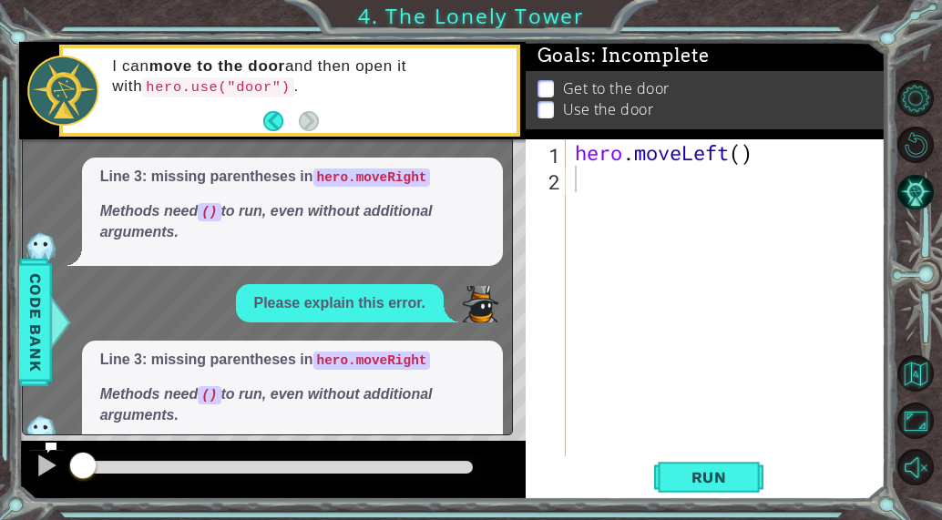
click at [560, 84] on li "Get to the door" at bounding box center [708, 88] width 341 height 21
click at [557, 82] on li "Get to the door" at bounding box center [708, 86] width 341 height 21
